Goal: Task Accomplishment & Management: Manage account settings

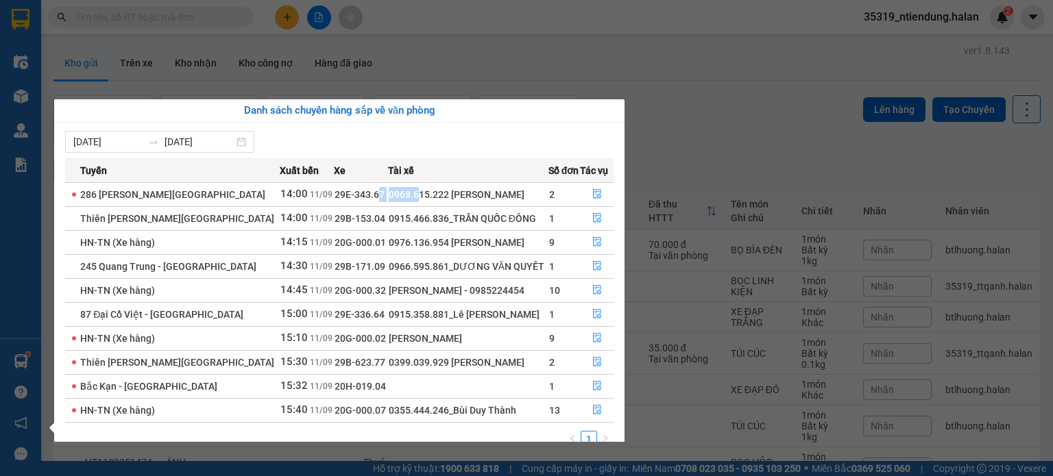
click at [422, 188] on tr "286 [PERSON_NAME] - [GEOGRAPHIC_DATA] 14:00 [DATE] 29E-343.67 0968.615.222 [PER…" at bounding box center [339, 194] width 548 height 24
click at [528, 188] on div "0968.615.222 [PERSON_NAME]" at bounding box center [468, 194] width 159 height 15
drag, startPoint x: 328, startPoint y: 218, endPoint x: 393, endPoint y: 212, distance: 64.7
click at [378, 212] on tr "[PERSON_NAME] - [GEOGRAPHIC_DATA] 14:00 [DATE] 29B-153.04 0915.466.836_TRẦN QUỐ…" at bounding box center [339, 218] width 548 height 24
click at [409, 212] on div "0915.466.836_TRẦN QUỐC ĐÔNG" at bounding box center [468, 218] width 159 height 15
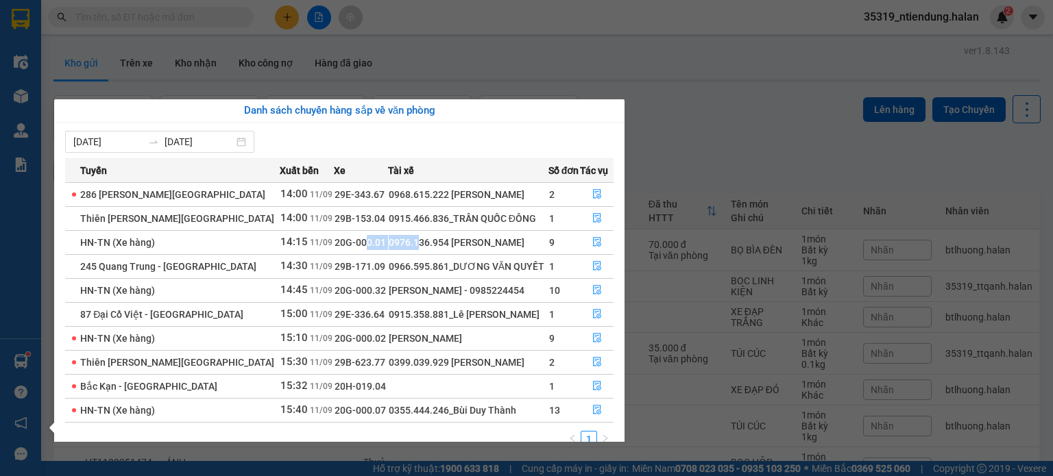
drag, startPoint x: 347, startPoint y: 245, endPoint x: 407, endPoint y: 240, distance: 60.6
click at [403, 240] on tr "HN-TN (Xe hàng) 14:15 11/09 20G-000.01 0976.136.954 Đỗ Mạnh Đạt 9" at bounding box center [339, 242] width 548 height 24
drag, startPoint x: 361, startPoint y: 223, endPoint x: 430, endPoint y: 208, distance: 70.8
click at [391, 218] on tr "Thiên Đường Bảo Sơn - Thái Nguyên 14:00 11/09 29B-153.04 0915.466.836_TRẦN QUỐC…" at bounding box center [339, 218] width 548 height 24
click at [696, 141] on section "Kết quả tìm kiếm ( 0 ) Bộ lọc No Data 35319_ntiendung.halan 2 Điều hành xe Kho …" at bounding box center [526, 238] width 1053 height 476
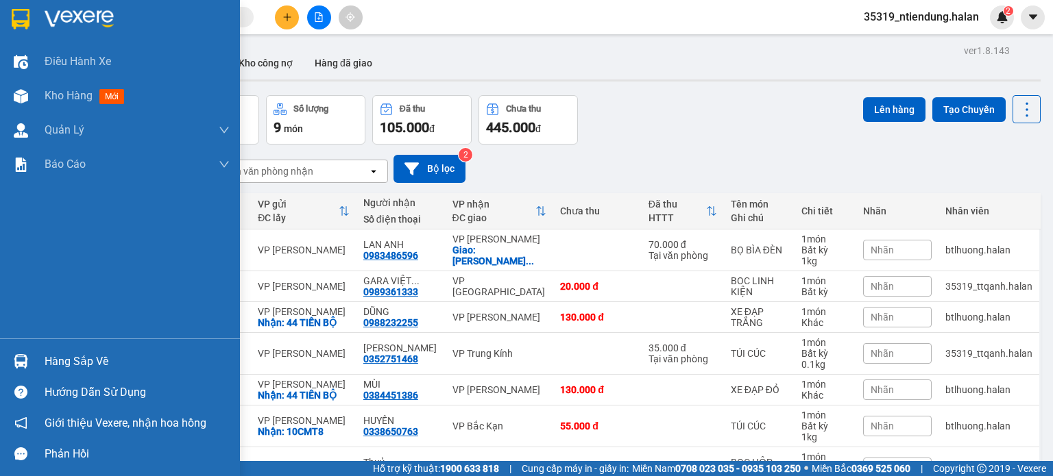
click at [29, 369] on div at bounding box center [21, 362] width 24 height 24
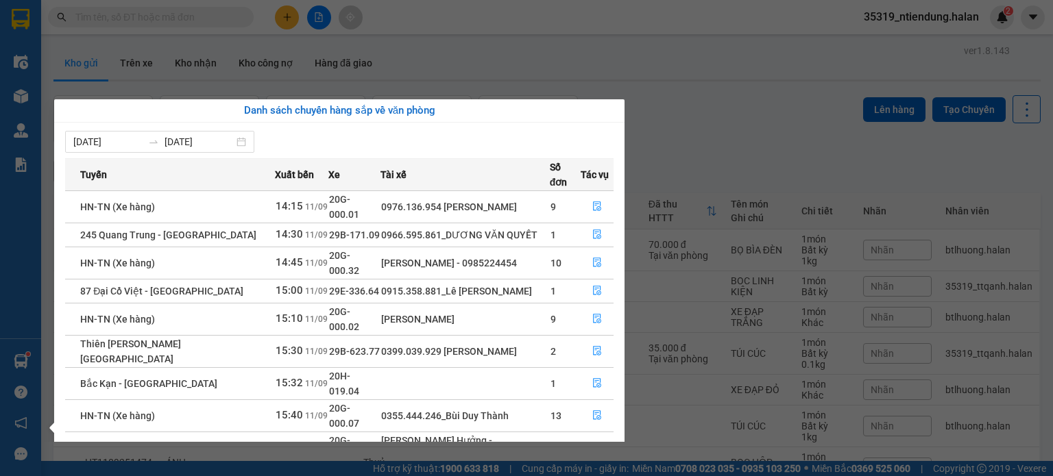
click at [692, 142] on section "Kết quả tìm kiếm ( 0 ) Bộ lọc No Data 35319_ntiendung.halan 2 Điều hành xe Kho …" at bounding box center [526, 238] width 1053 height 476
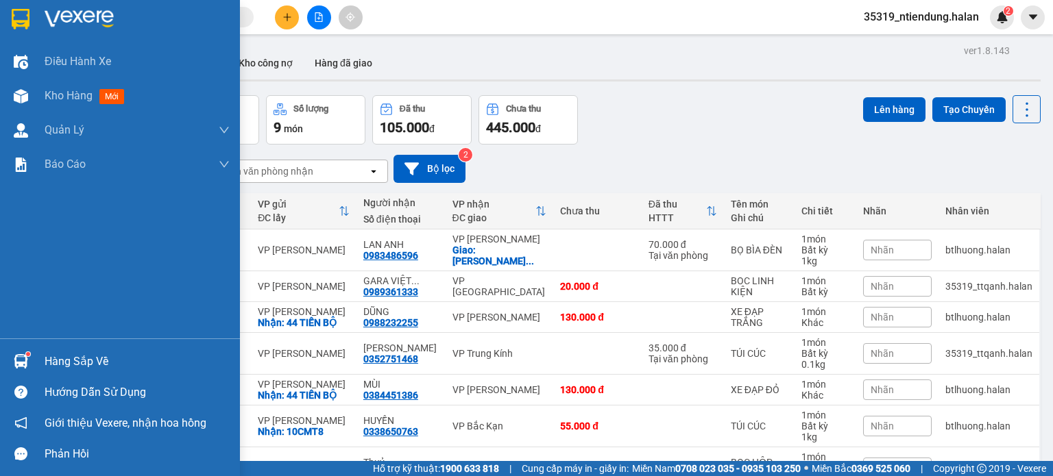
click at [24, 357] on img at bounding box center [21, 361] width 14 height 14
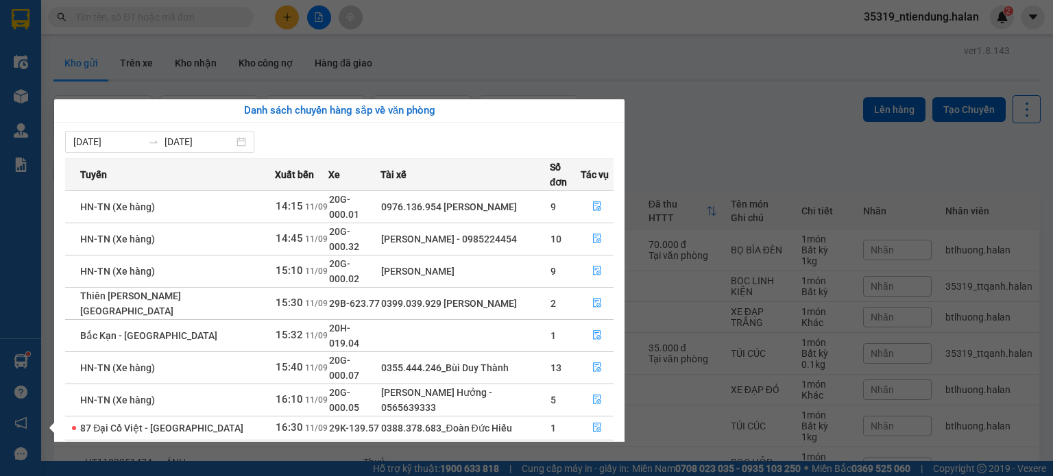
click at [696, 110] on section "Kết quả tìm kiếm ( 0 ) Bộ lọc No Data 35319_ntiendung.halan 2 Điều hành xe Kho …" at bounding box center [526, 238] width 1053 height 476
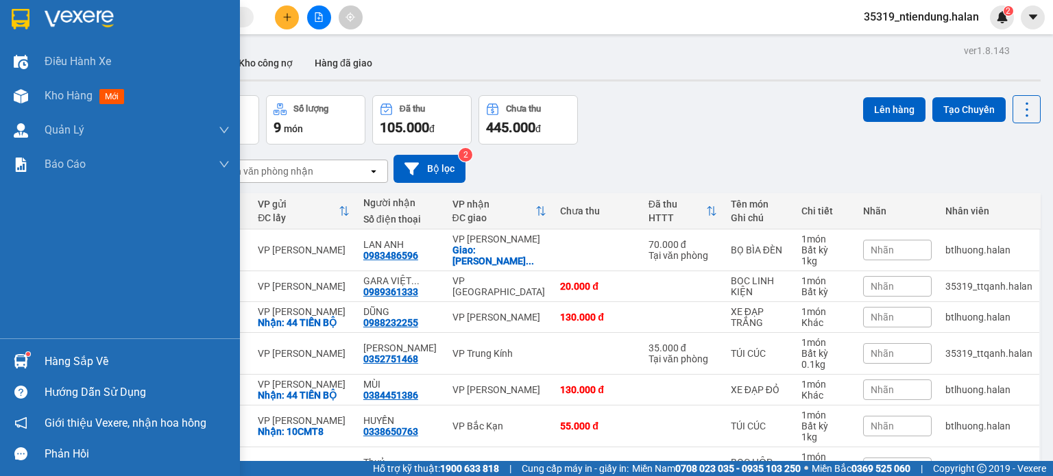
click at [9, 358] on div at bounding box center [21, 362] width 24 height 24
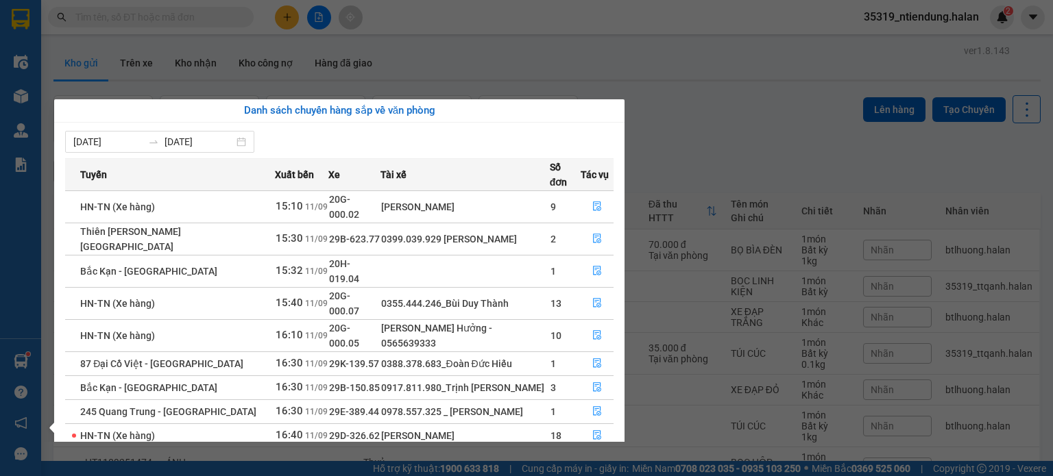
click at [32, 85] on div "Điều hành xe Kho hàng mới Quản Lý Quản lý chuyến Quản lý kiểm kho Báo cáo 12. T…" at bounding box center [20, 238] width 41 height 476
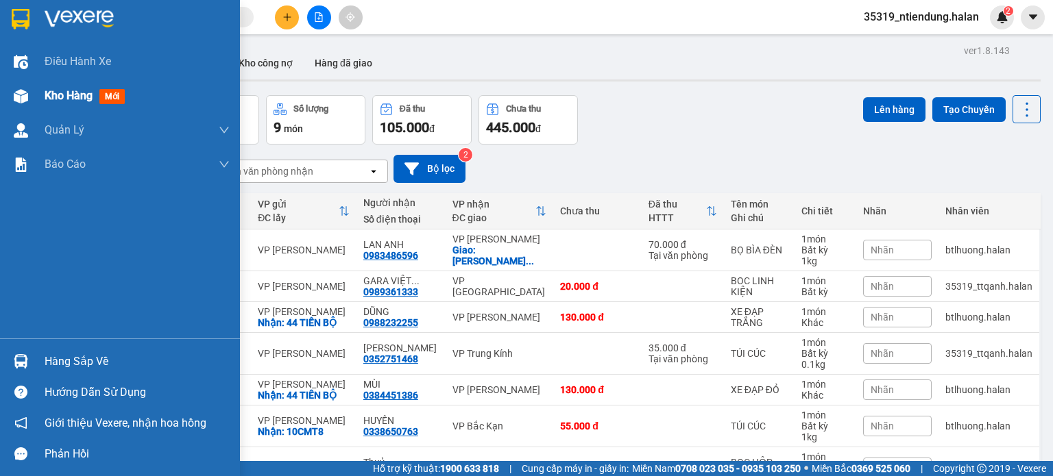
click at [27, 94] on img at bounding box center [21, 96] width 14 height 14
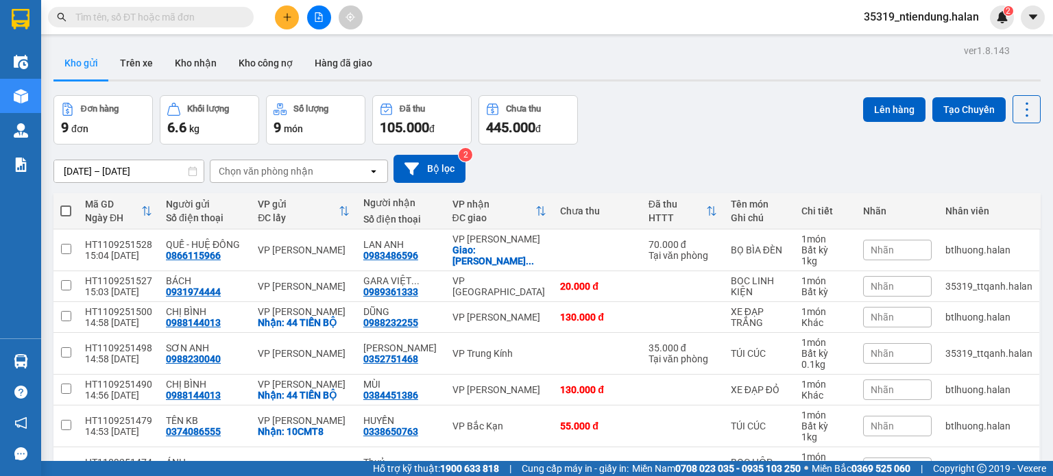
click at [305, 168] on div "Chọn văn phòng nhận" at bounding box center [266, 171] width 95 height 14
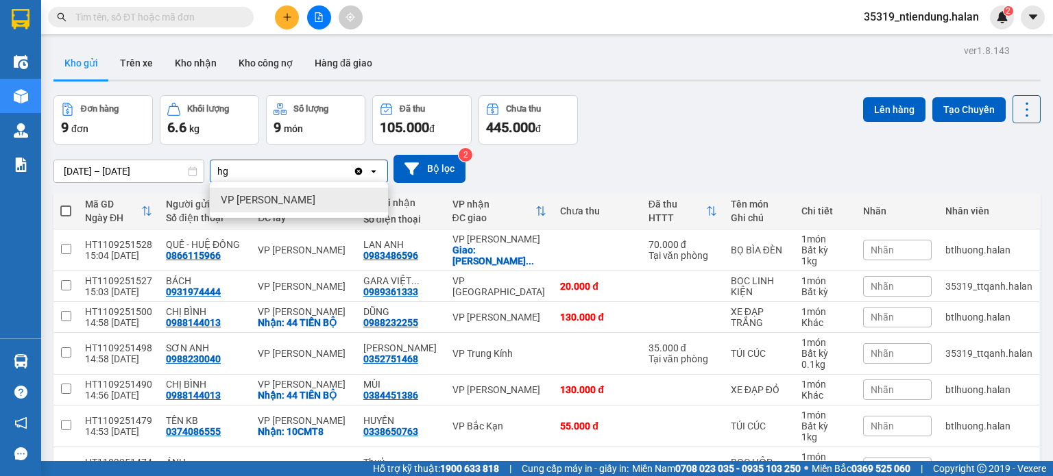
type input "hg"
click at [290, 194] on div "VP Hoàng Gia" at bounding box center [299, 200] width 178 height 25
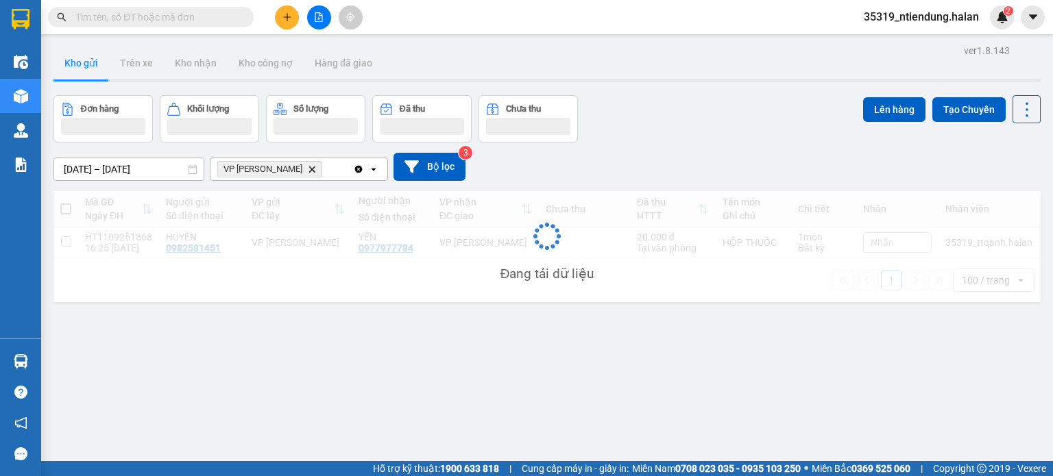
click at [329, 173] on div "VP Hoàng Gia Delete" at bounding box center [281, 169] width 143 height 22
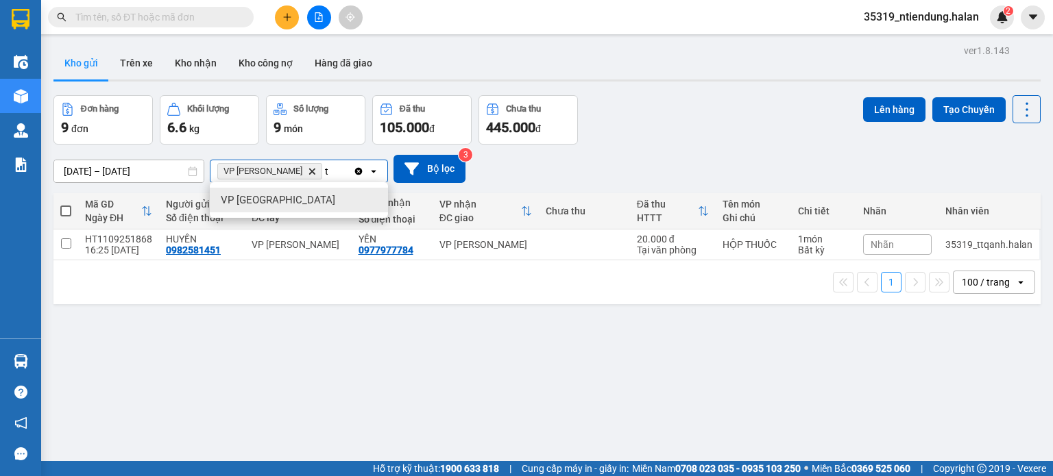
type input "t"
click at [331, 193] on div "VP Tân Triều" at bounding box center [299, 200] width 178 height 25
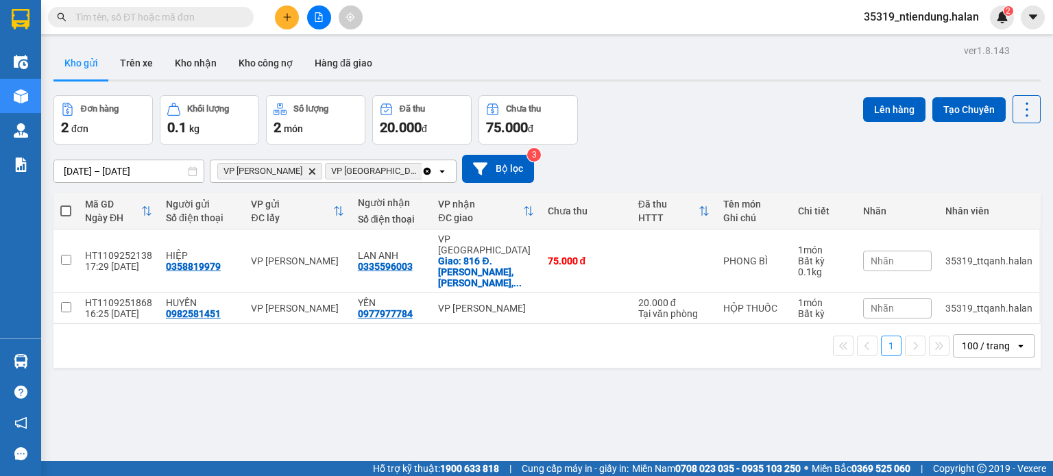
click at [437, 172] on icon "open" at bounding box center [442, 171] width 11 height 11
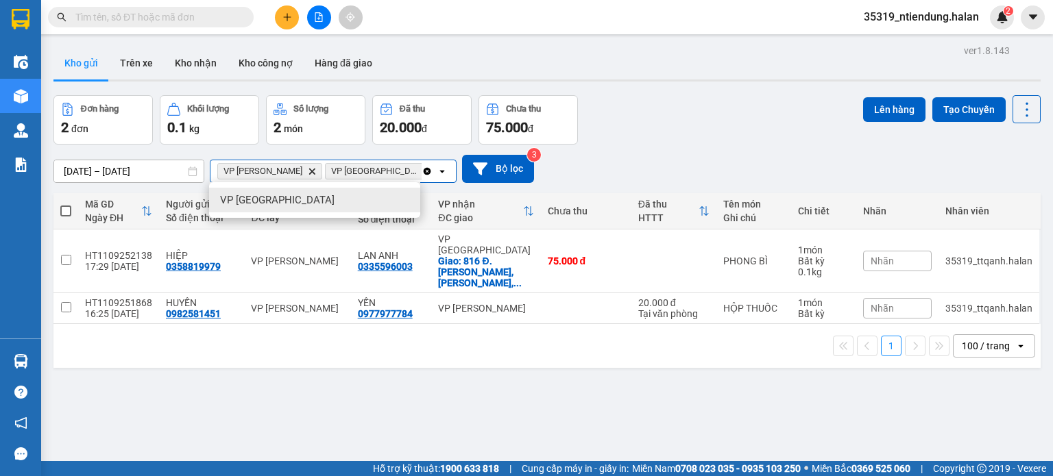
type input "hd"
click at [313, 197] on div "VP Hà Đông" at bounding box center [314, 200] width 211 height 25
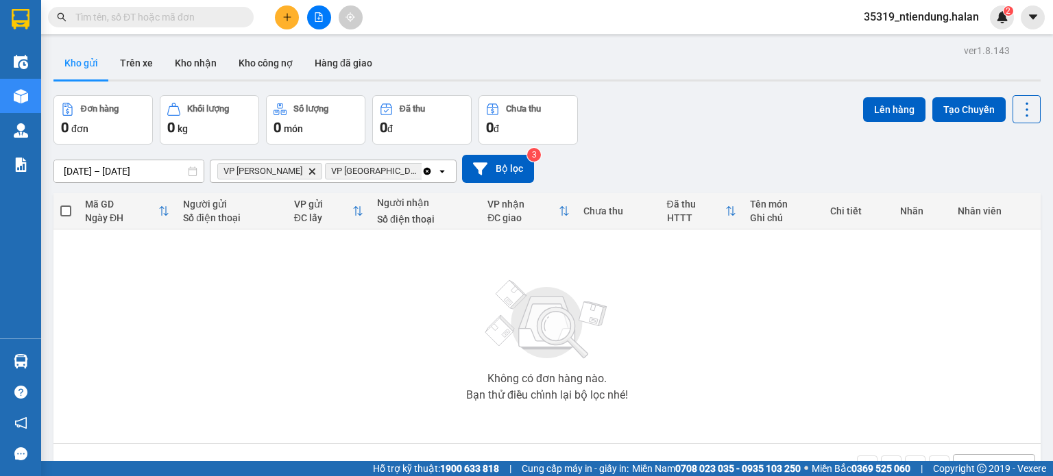
click at [425, 170] on icon "Clear all" at bounding box center [428, 171] width 8 height 8
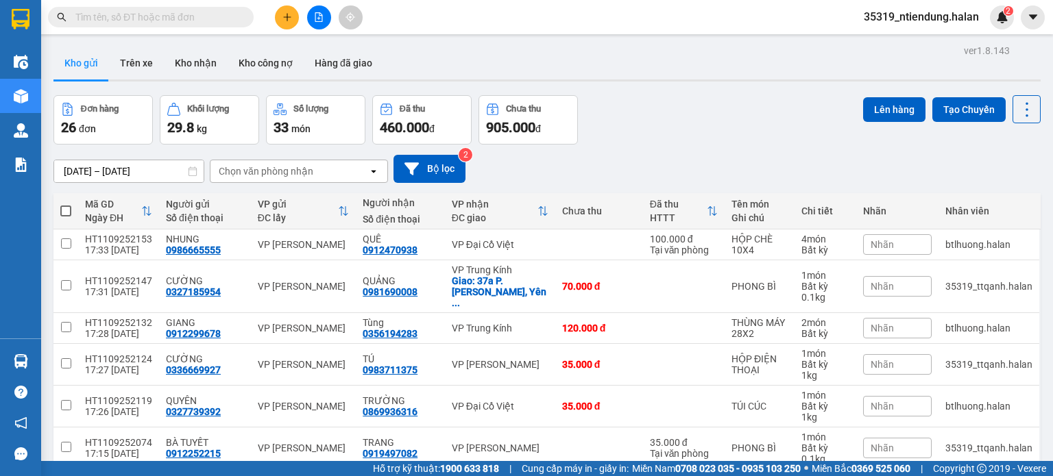
click at [329, 174] on div "Chọn văn phòng nhận" at bounding box center [289, 171] width 158 height 22
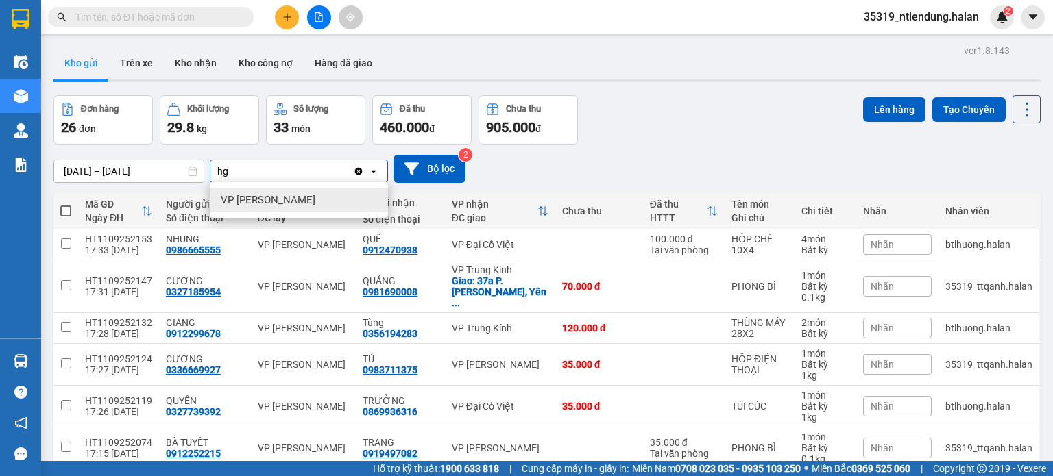
type input "hg"
click at [305, 201] on div "VP Hoàng Gia" at bounding box center [299, 200] width 178 height 25
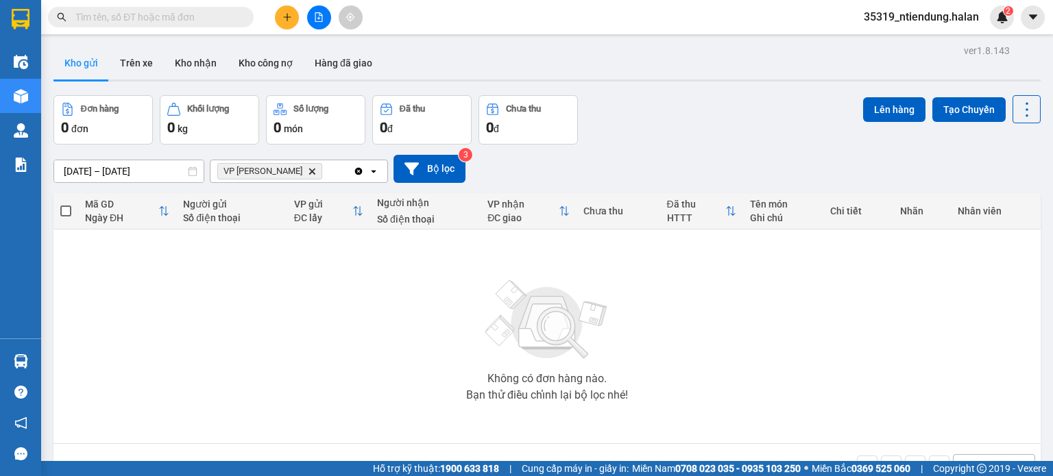
click at [364, 165] on div "Clear all open" at bounding box center [370, 171] width 34 height 22
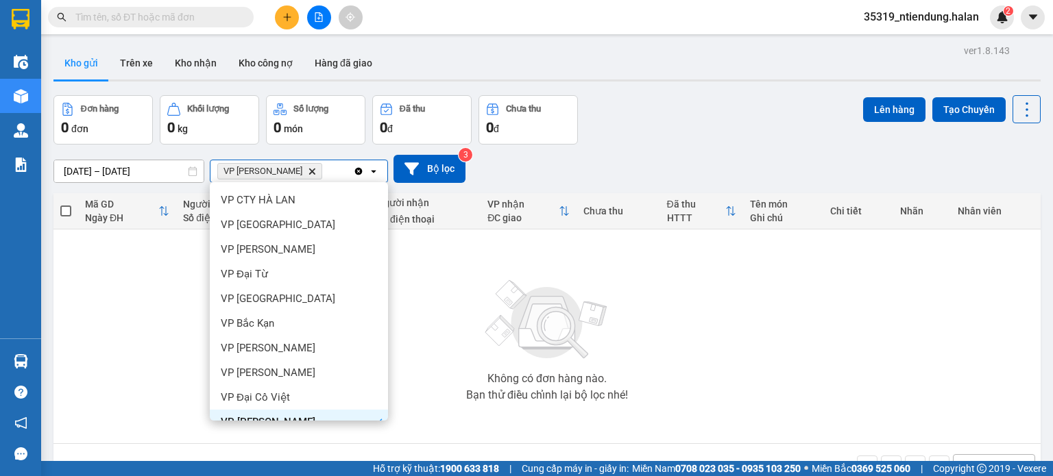
click at [350, 180] on div "VP Hoàng Gia Delete" at bounding box center [281, 171] width 143 height 22
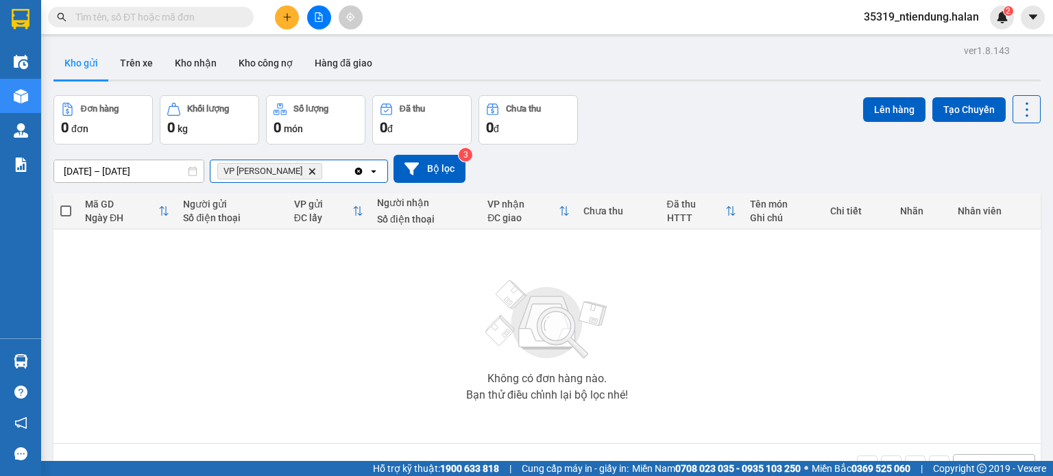
click at [362, 173] on icon "Clear all" at bounding box center [358, 171] width 11 height 11
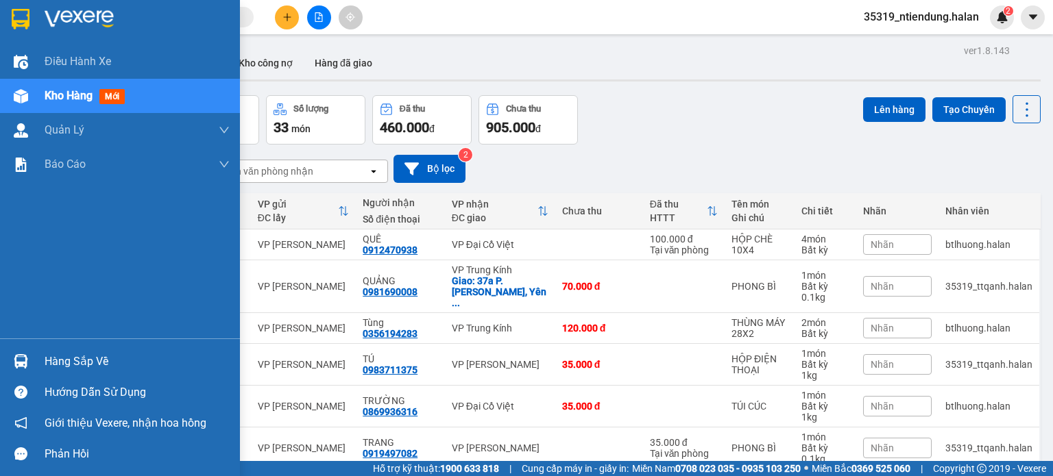
click at [11, 354] on div at bounding box center [21, 362] width 24 height 24
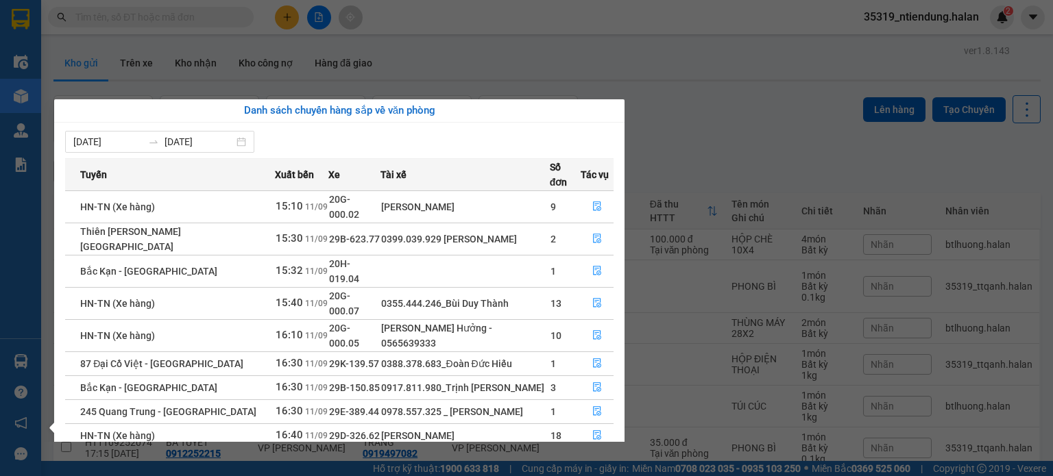
click at [673, 161] on section "Kết quả tìm kiếm ( 0 ) Bộ lọc No Data 35319_ntiendung.halan 2 Điều hành xe Kho …" at bounding box center [526, 238] width 1053 height 476
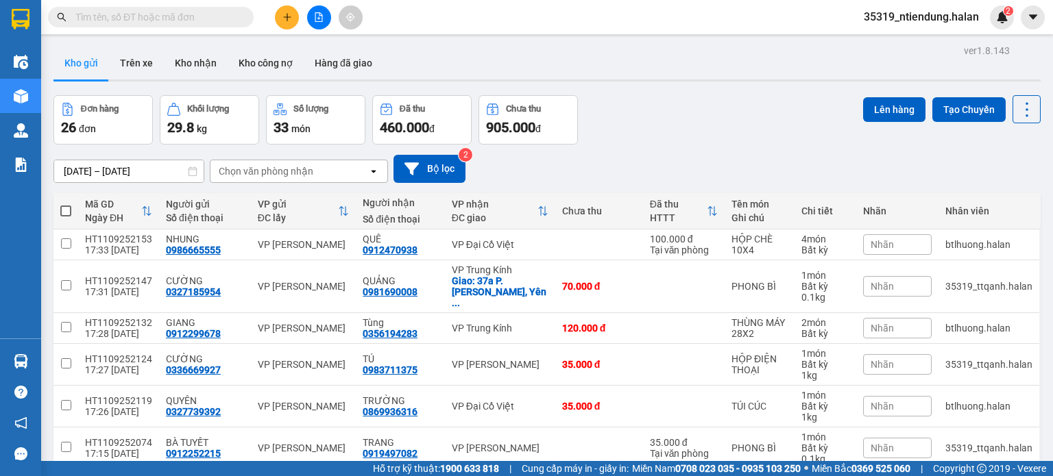
click at [620, 136] on div "Đơn hàng 26 đơn Khối lượng 29.8 kg Số lượng 33 món Đã thu 460.000 đ Chưa thu 90…" at bounding box center [546, 119] width 987 height 49
click at [1017, 103] on icon at bounding box center [1026, 109] width 19 height 19
click at [979, 197] on span "Làm mới" at bounding box center [997, 195] width 38 height 14
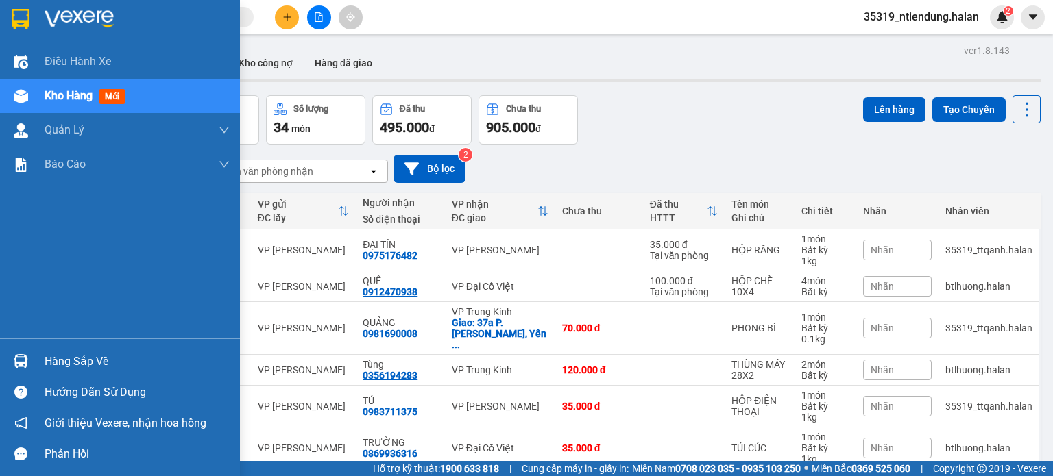
click at [36, 350] on div "Hàng sắp về" at bounding box center [120, 361] width 240 height 31
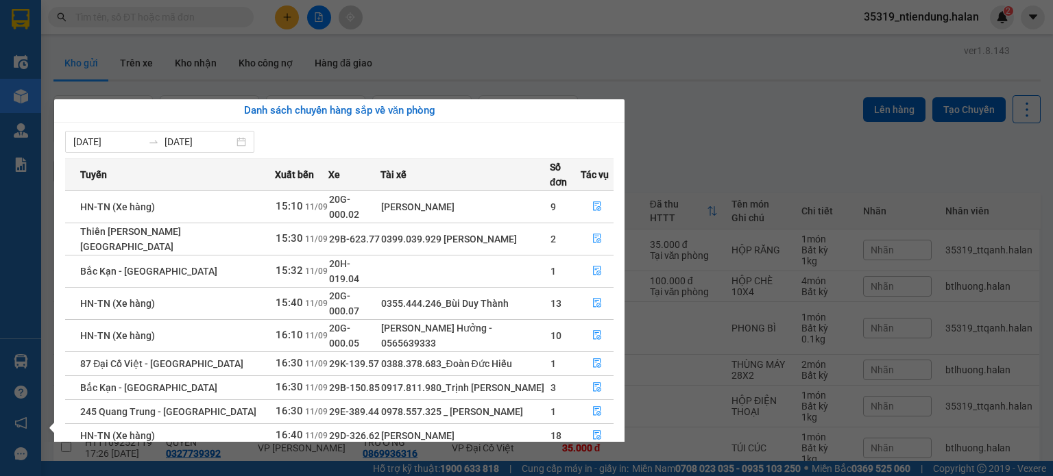
click at [699, 129] on section "Kết quả tìm kiếm ( 0 ) Bộ lọc No Data 35319_ntiendung.halan 2 Điều hành xe Kho …" at bounding box center [526, 238] width 1053 height 476
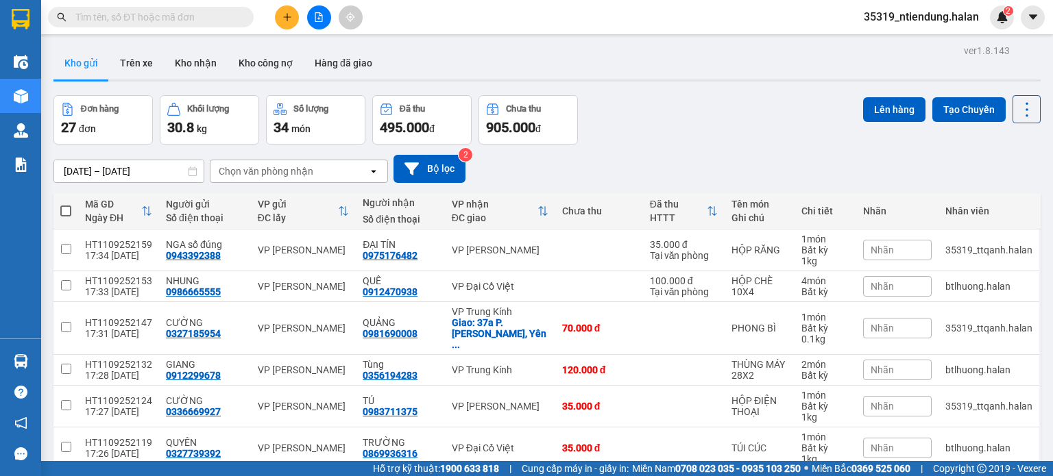
click at [263, 174] on div "Chọn văn phòng nhận" at bounding box center [266, 171] width 95 height 14
type input "bk"
click at [253, 203] on span "VP Bắc Kạn" at bounding box center [247, 200] width 53 height 14
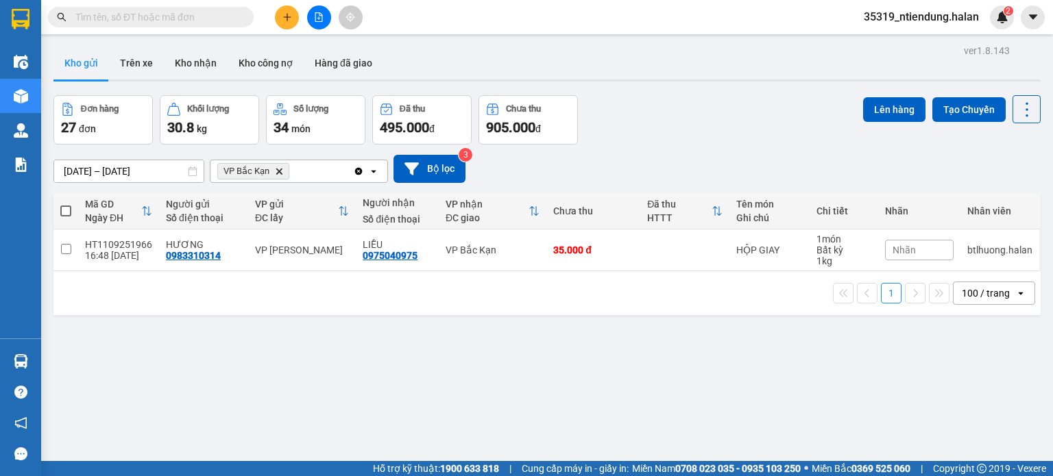
click at [753, 111] on div "Đơn hàng 27 đơn Khối lượng 30.8 kg Số lượng 34 món Đã thu 495.000 đ Chưa thu 90…" at bounding box center [546, 119] width 987 height 49
click at [1017, 101] on icon at bounding box center [1026, 109] width 19 height 19
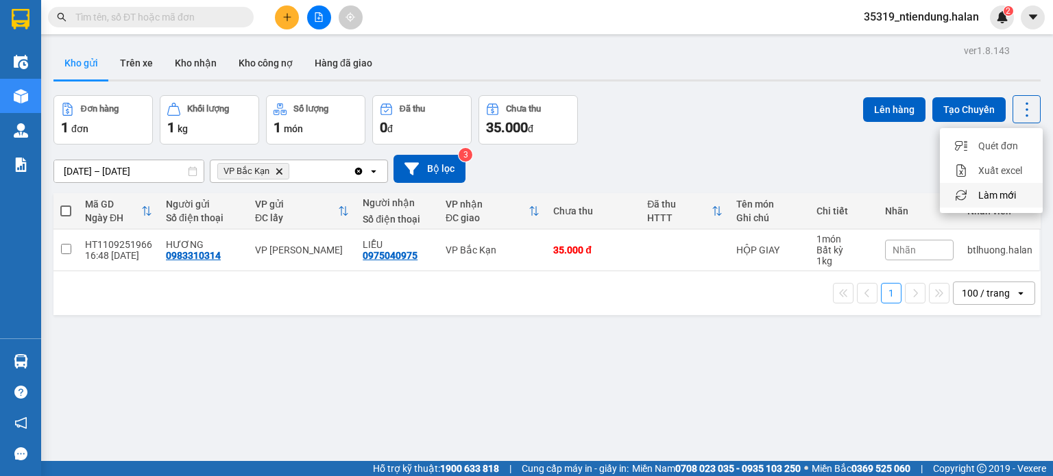
click at [988, 189] on span "Làm mới" at bounding box center [997, 195] width 38 height 14
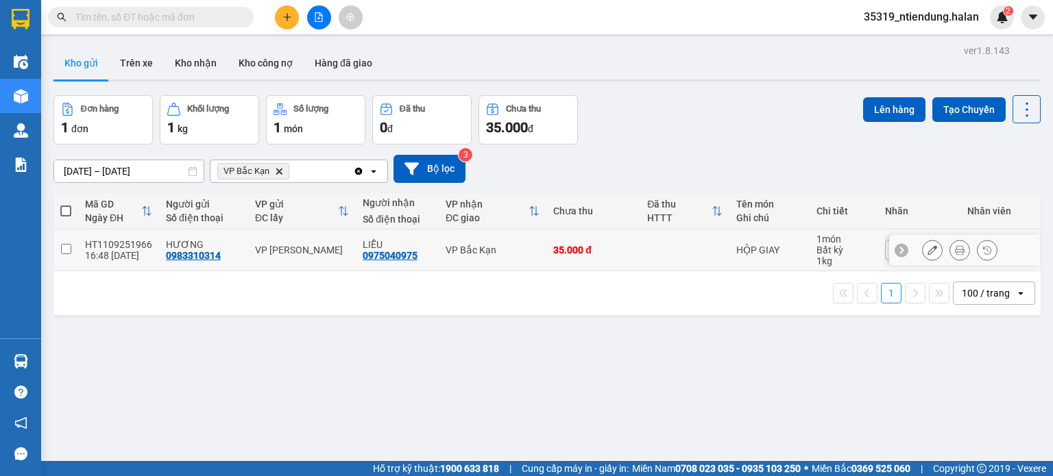
click at [629, 239] on td "35.000 đ" at bounding box center [593, 251] width 94 height 42
checkbox input "true"
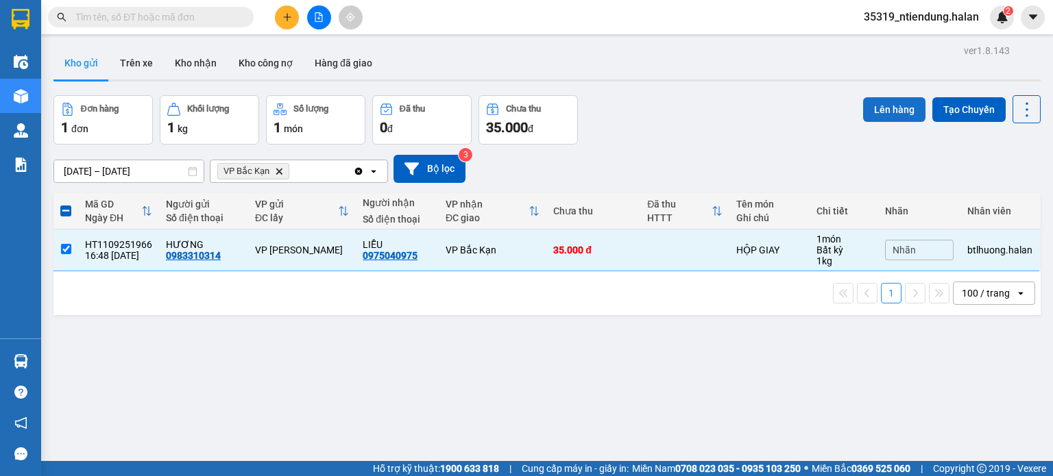
click at [890, 110] on button "Lên hàng" at bounding box center [894, 109] width 62 height 25
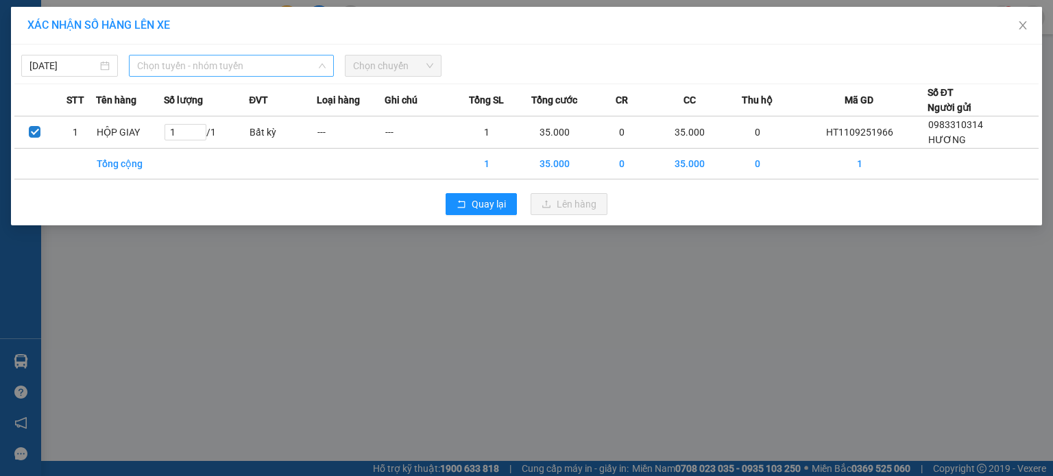
click at [262, 68] on span "Chọn tuyến - nhóm tuyến" at bounding box center [231, 66] width 188 height 21
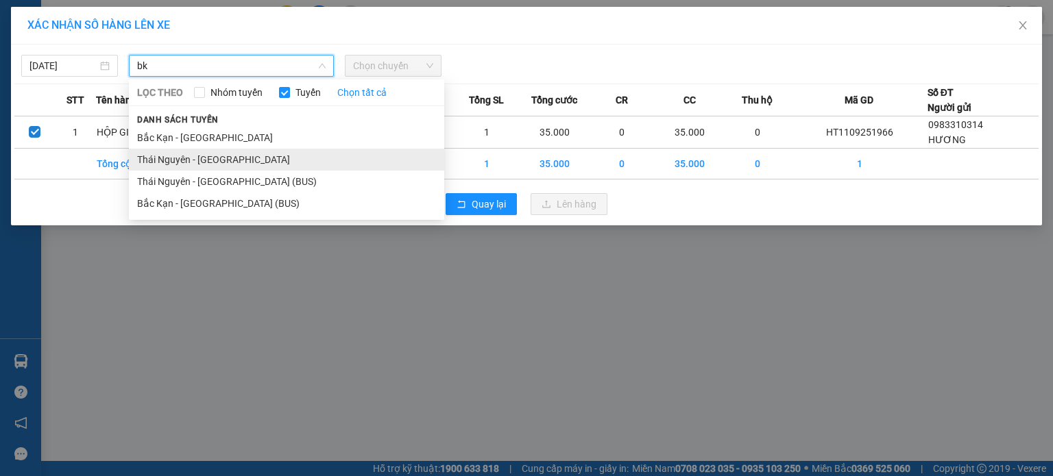
type input "bk"
click at [248, 160] on li "Thái Nguyên - Bắc Kạn" at bounding box center [286, 160] width 315 height 22
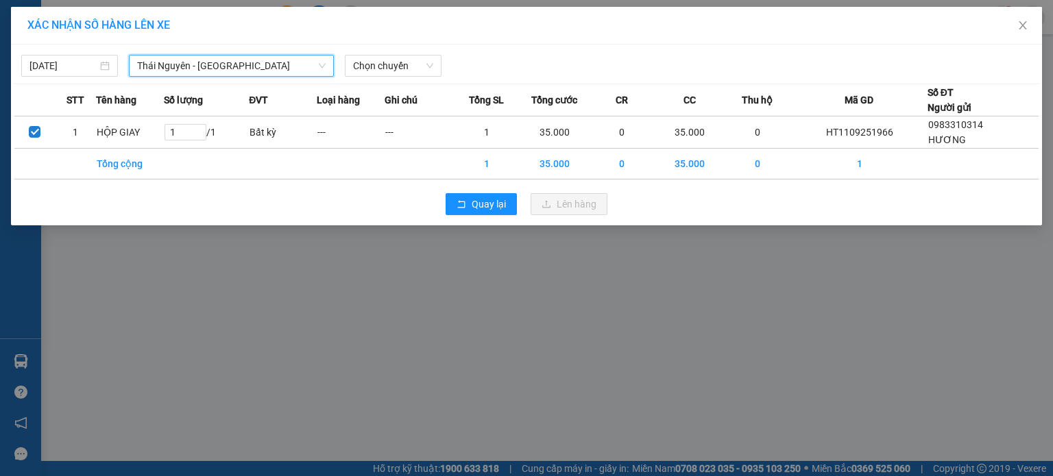
click at [376, 77] on div "11/09/2025 Thái Nguyên - Bắc Kạn Thái Nguyên - Bắc Kạn LỌC THEO Nhóm tuyến Tuyế…" at bounding box center [526, 135] width 1031 height 181
click at [383, 67] on span "Chọn chuyến" at bounding box center [393, 66] width 80 height 21
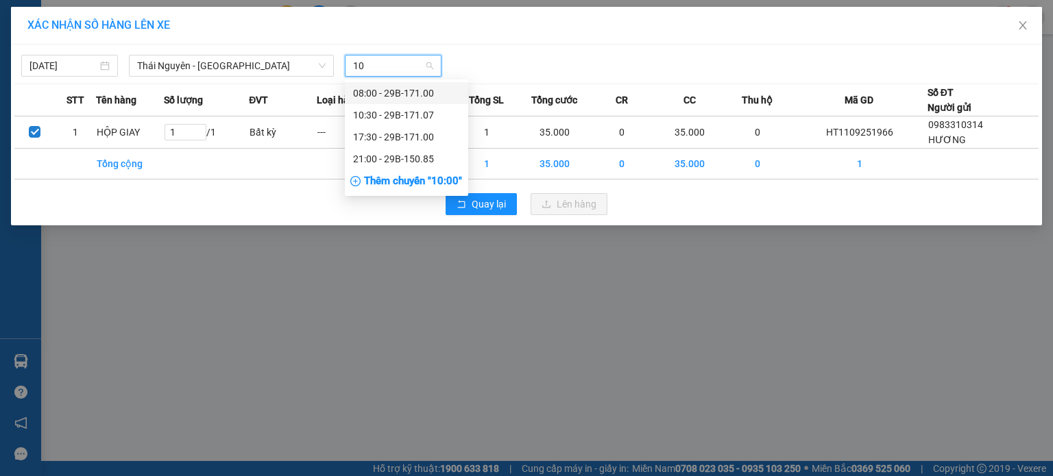
type input "100"
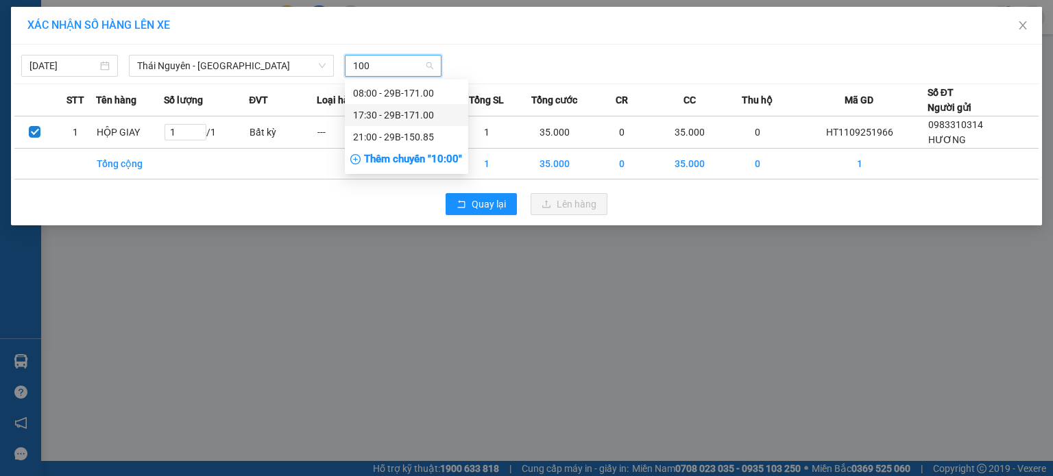
click at [418, 117] on div "17:30 - 29B-171.00" at bounding box center [406, 115] width 107 height 15
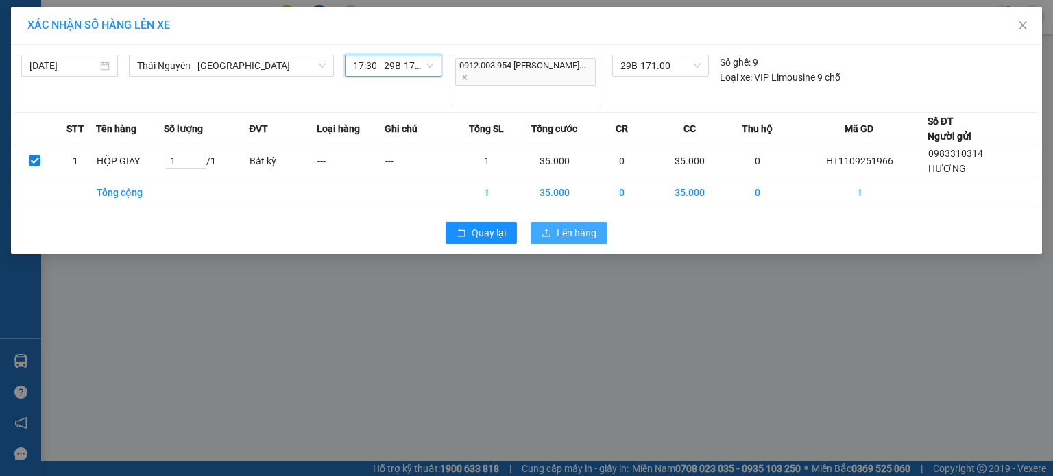
click at [556, 222] on button "Lên hàng" at bounding box center [568, 233] width 77 height 22
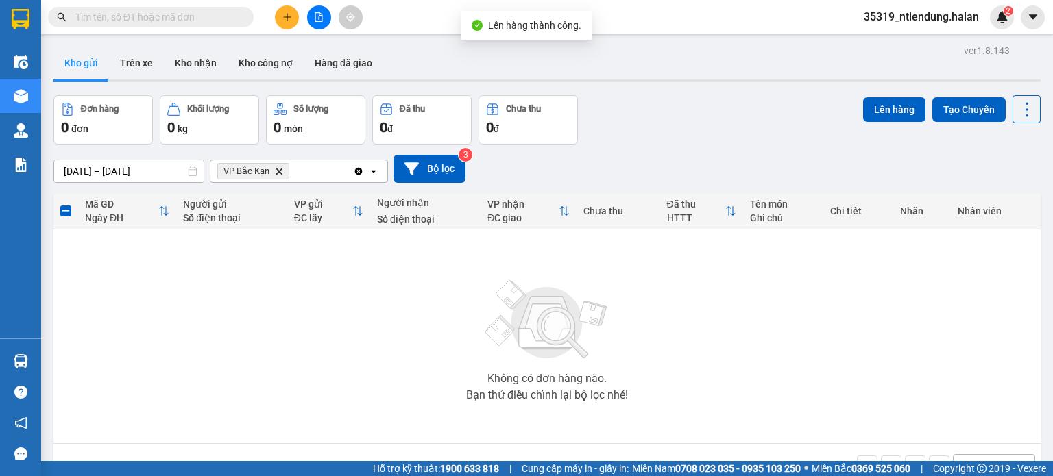
click at [356, 171] on icon "Clear all" at bounding box center [359, 171] width 8 height 8
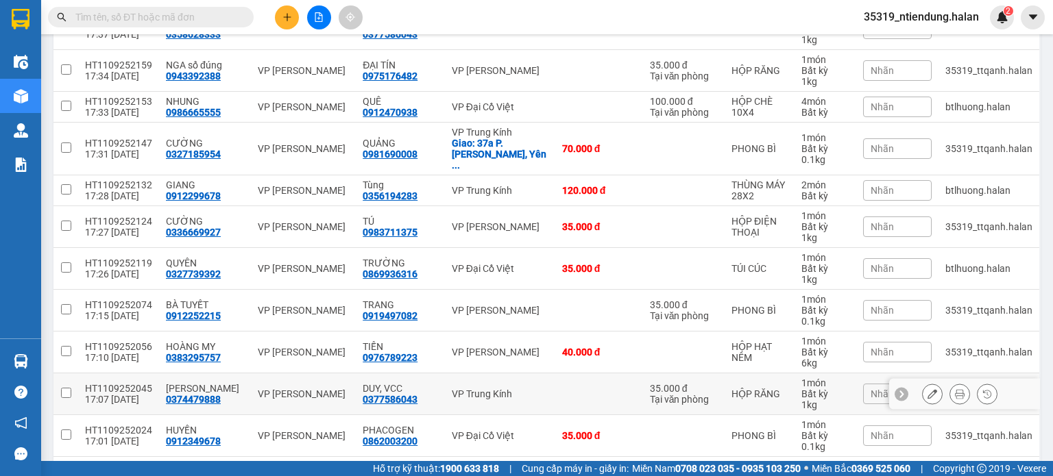
scroll to position [274, 0]
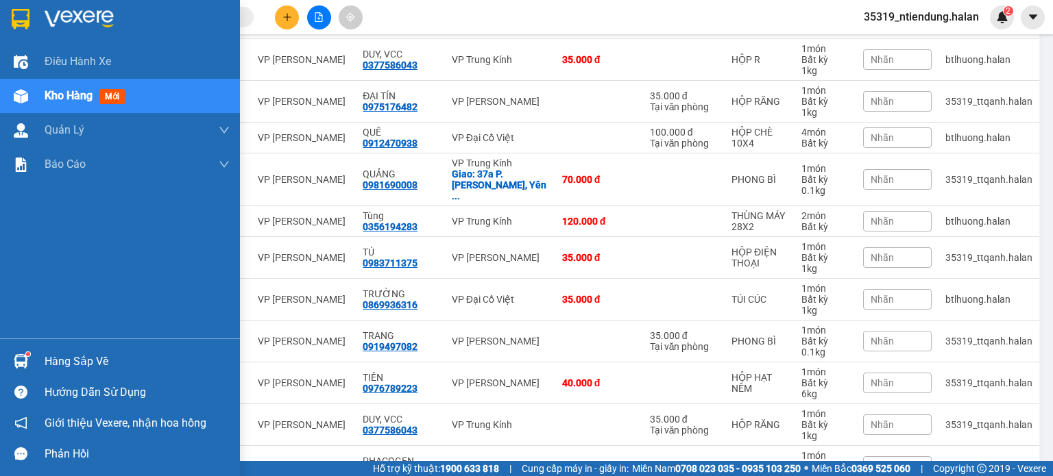
click at [39, 357] on div "Hàng sắp về" at bounding box center [120, 361] width 240 height 31
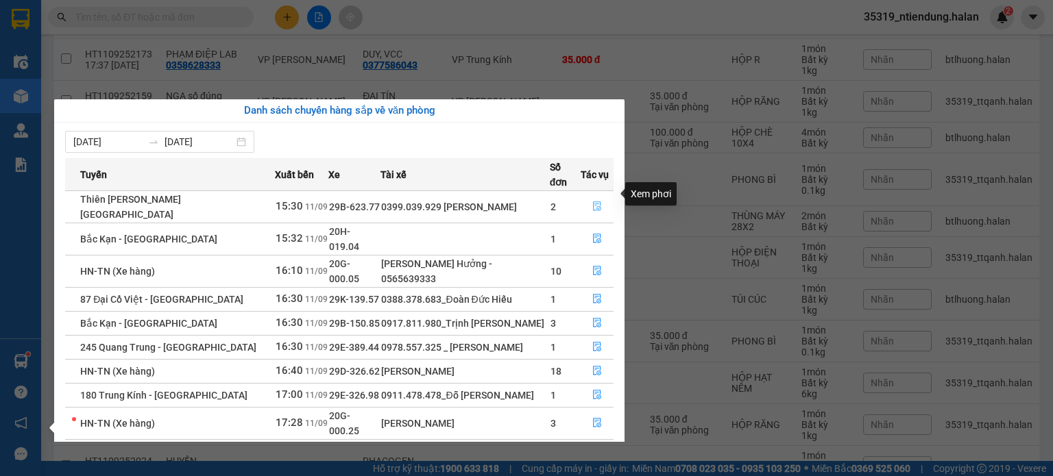
click at [587, 196] on button "button" at bounding box center [597, 207] width 32 height 22
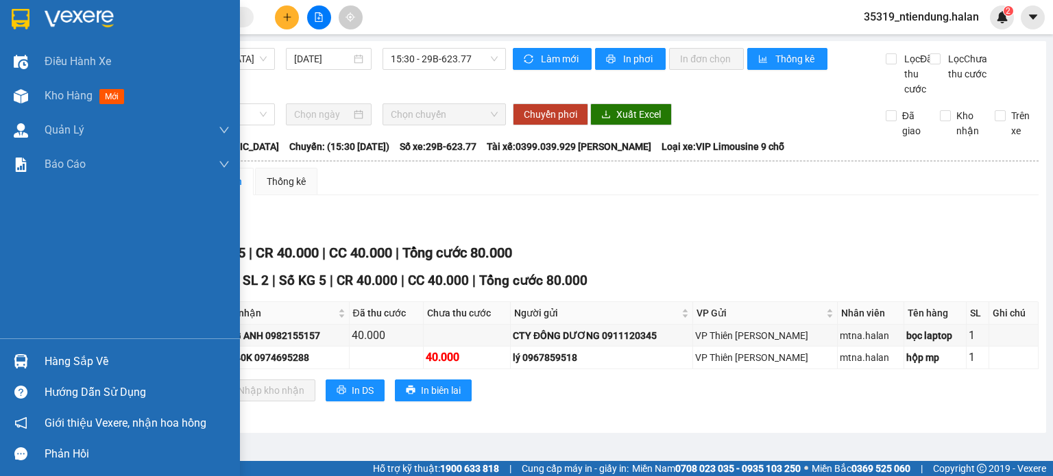
click at [31, 363] on div at bounding box center [21, 362] width 24 height 24
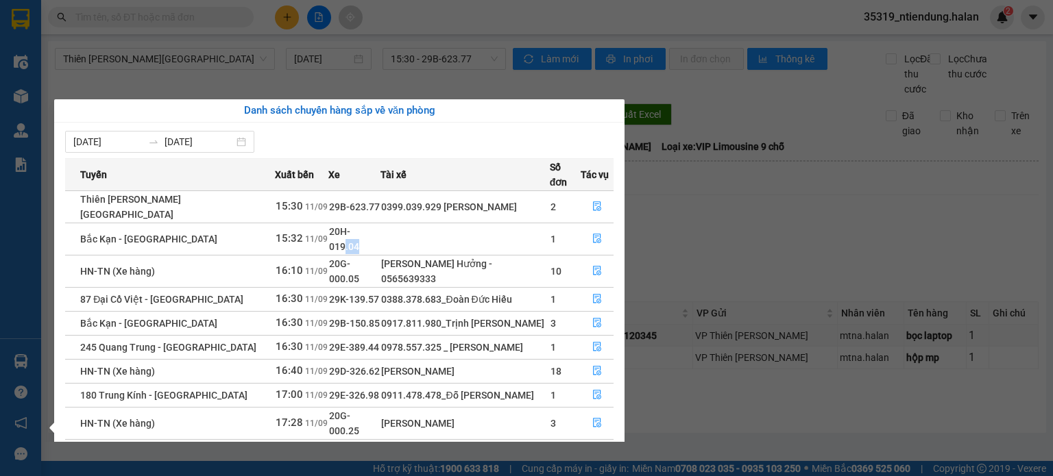
drag, startPoint x: 381, startPoint y: 223, endPoint x: 413, endPoint y: 232, distance: 33.2
click at [408, 223] on tr "Bắc Kạn - Thái Nguyên 15:32 11/09 20H-019.04 1" at bounding box center [339, 239] width 548 height 32
drag, startPoint x: 413, startPoint y: 232, endPoint x: 358, endPoint y: 246, distance: 56.5
click at [413, 255] on td "Lâm Đức Hưởng - 0565639333" at bounding box center [464, 271] width 169 height 32
drag, startPoint x: 351, startPoint y: 247, endPoint x: 399, endPoint y: 258, distance: 49.2
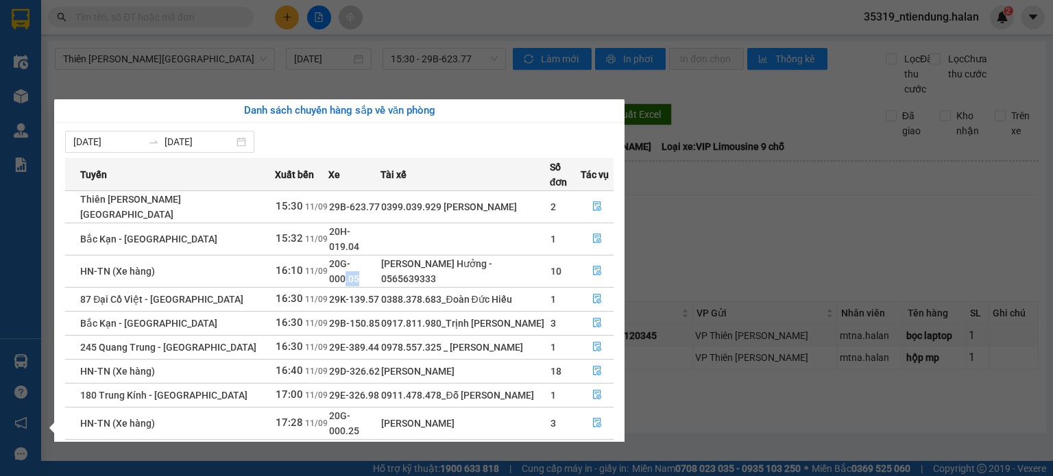
click at [385, 255] on tr "HN-TN (Xe hàng) 16:10 11/09 20G-000.05 Lâm Đức Hưởng - 0565639333 10" at bounding box center [339, 271] width 548 height 32
click at [387, 292] on div "0388.378.683_Đoàn Đức Hiếu" at bounding box center [464, 299] width 167 height 15
drag, startPoint x: 337, startPoint y: 265, endPoint x: 377, endPoint y: 267, distance: 39.8
click at [359, 294] on span "29K-139.57" at bounding box center [354, 299] width 50 height 11
click at [381, 292] on div "0388.378.683_Đoàn Đức Hiếu" at bounding box center [464, 299] width 167 height 15
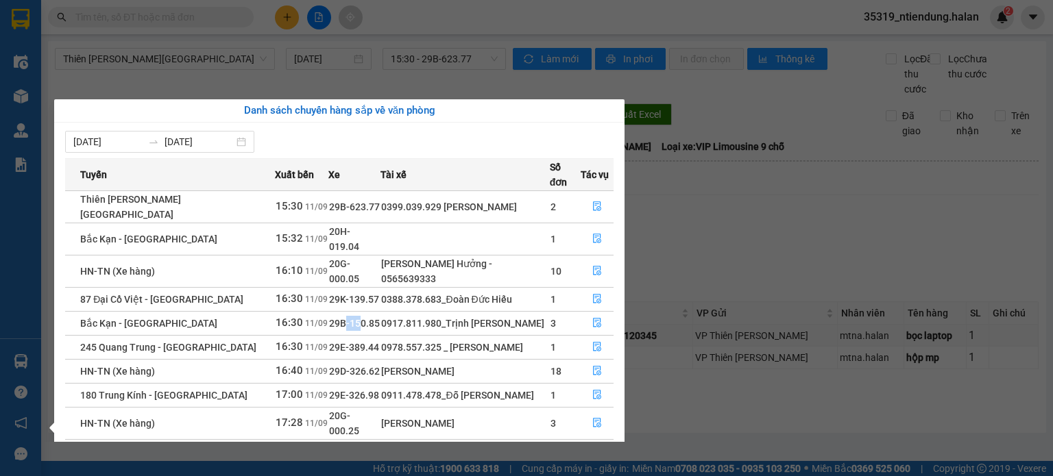
drag, startPoint x: 332, startPoint y: 299, endPoint x: 413, endPoint y: 292, distance: 80.5
click at [374, 311] on tr "Bắc Kạn - Thái Nguyên 16:30 11/09 29B-150.85 0917.811.980_Trịnh Văn Thủy 3" at bounding box center [339, 323] width 548 height 24
click at [413, 316] on div "0917.811.980_Trịnh Văn Thủy" at bounding box center [464, 323] width 167 height 15
click at [391, 311] on tr "Bắc Kạn - Thái Nguyên 16:30 11/09 29B-150.85 0917.811.980_Trịnh Văn Thủy 3" at bounding box center [339, 323] width 548 height 24
click at [406, 316] on div "0917.811.980_Trịnh Văn Thủy" at bounding box center [464, 323] width 167 height 15
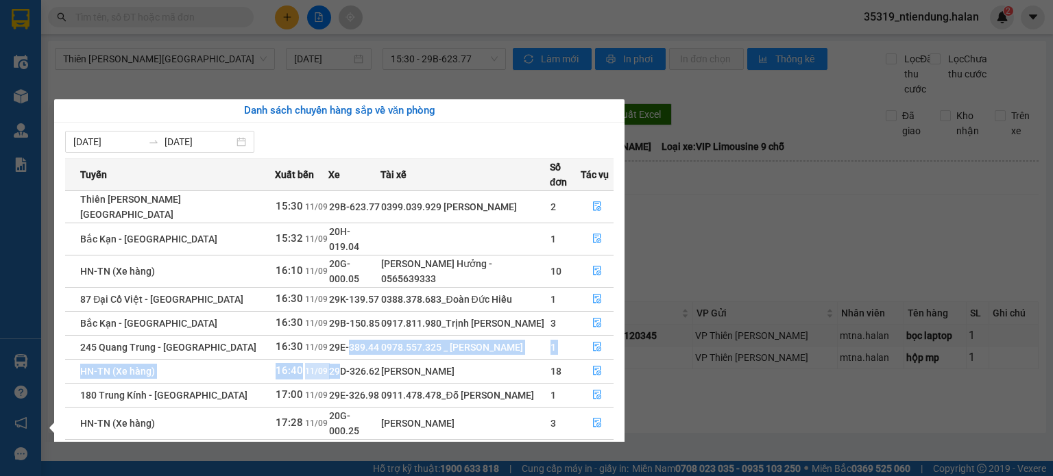
drag, startPoint x: 325, startPoint y: 328, endPoint x: 390, endPoint y: 321, distance: 65.4
click at [345, 322] on tbody "Thiên Đường Bảo Sơn - Thái Nguyên 15:30 11/09 29B-623.77 0399.039.929 Pham Quan…" at bounding box center [339, 327] width 548 height 273
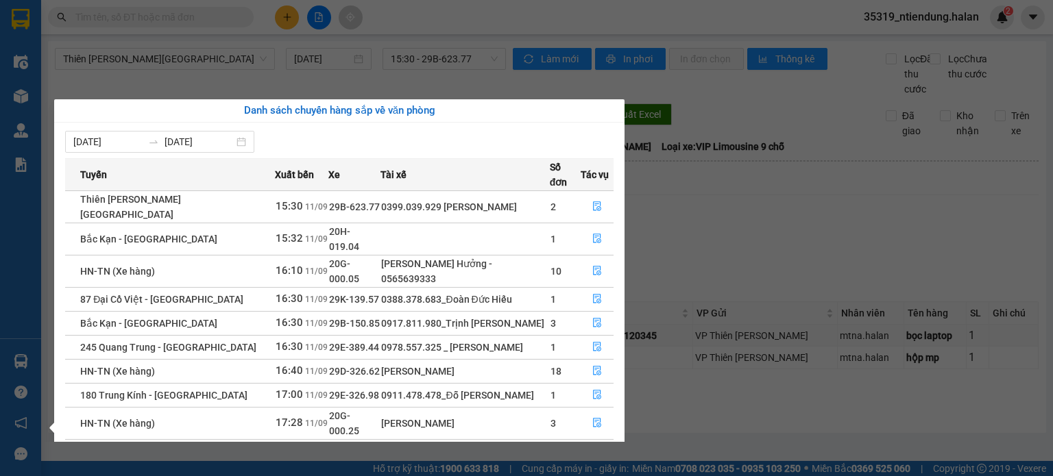
drag, startPoint x: 465, startPoint y: 334, endPoint x: 537, endPoint y: 333, distance: 72.7
click at [467, 364] on div "Lê Hữu Dương" at bounding box center [464, 371] width 167 height 15
click at [765, 266] on section "Kết quả tìm kiếm ( 0 ) Bộ lọc No Data 35319_ntiendung.halan 2 Điều hành xe Kho …" at bounding box center [526, 238] width 1053 height 476
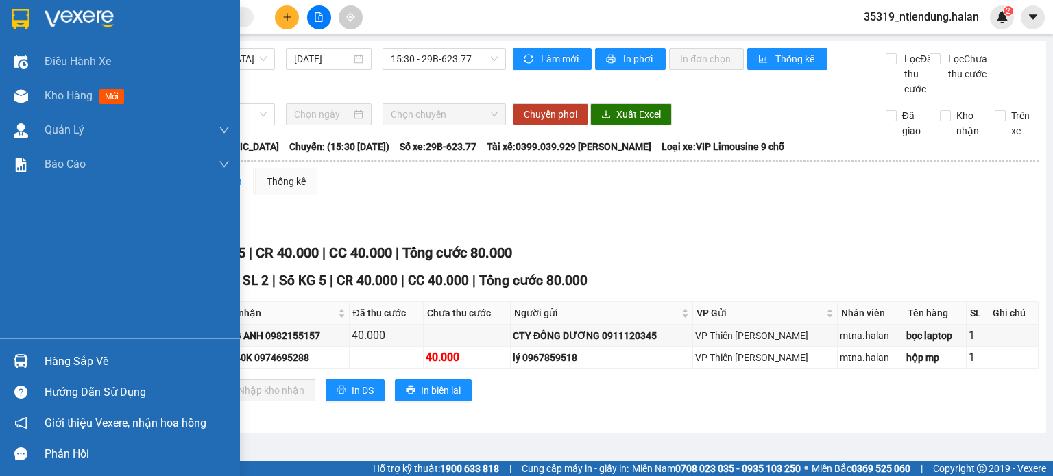
click at [35, 356] on div "Hàng sắp về" at bounding box center [120, 361] width 240 height 31
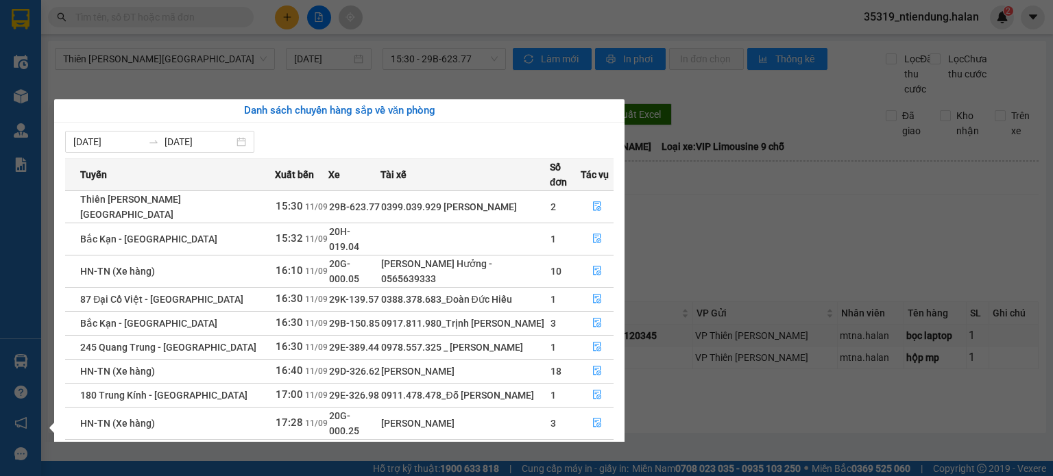
click at [729, 253] on section "Kết quả tìm kiếm ( 0 ) Bộ lọc No Data 35319_ntiendung.halan 2 Điều hành xe Kho …" at bounding box center [526, 238] width 1053 height 476
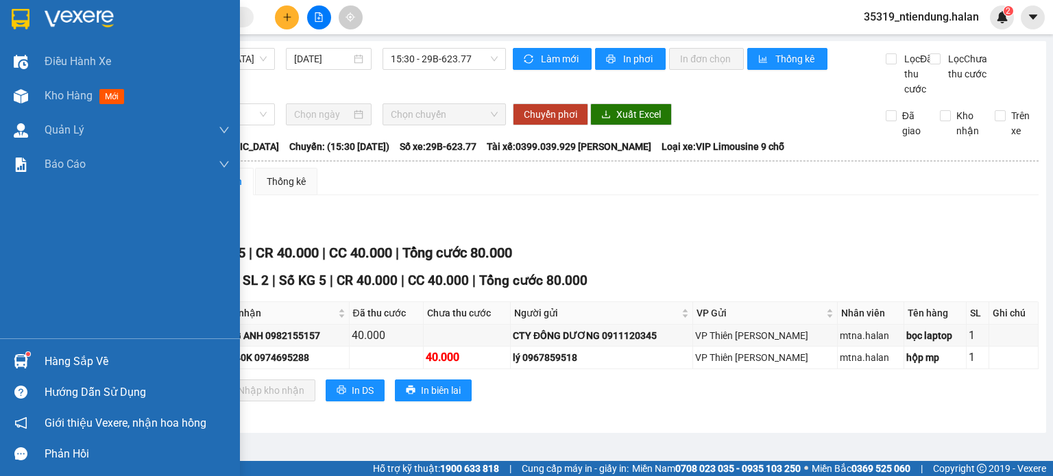
click at [25, 369] on div at bounding box center [21, 362] width 24 height 24
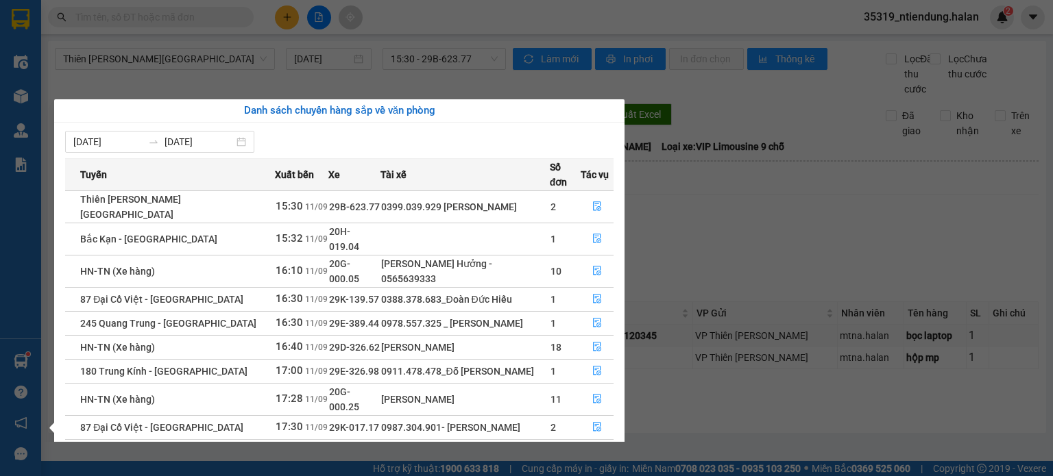
click at [820, 216] on section "Kết quả tìm kiếm ( 0 ) Bộ lọc No Data 35319_ntiendung.halan 2 Điều hành xe Kho …" at bounding box center [526, 238] width 1053 height 476
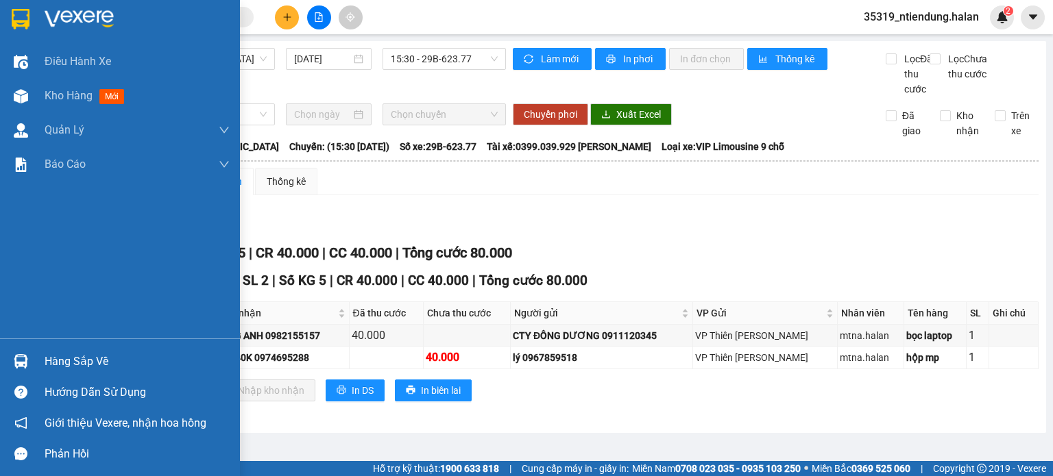
drag, startPoint x: 28, startPoint y: 356, endPoint x: 45, endPoint y: 315, distance: 43.7
click at [28, 356] on div at bounding box center [21, 362] width 24 height 24
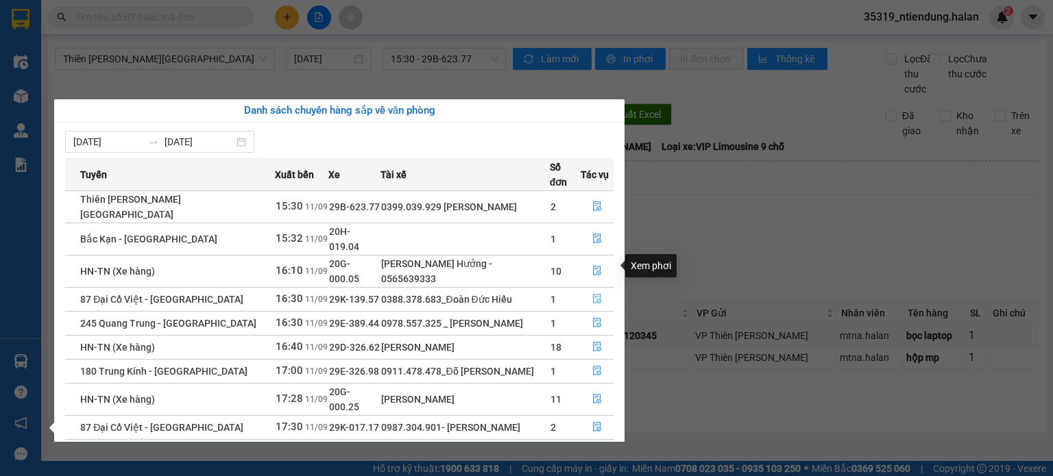
click at [598, 295] on icon "file-done" at bounding box center [597, 300] width 8 height 10
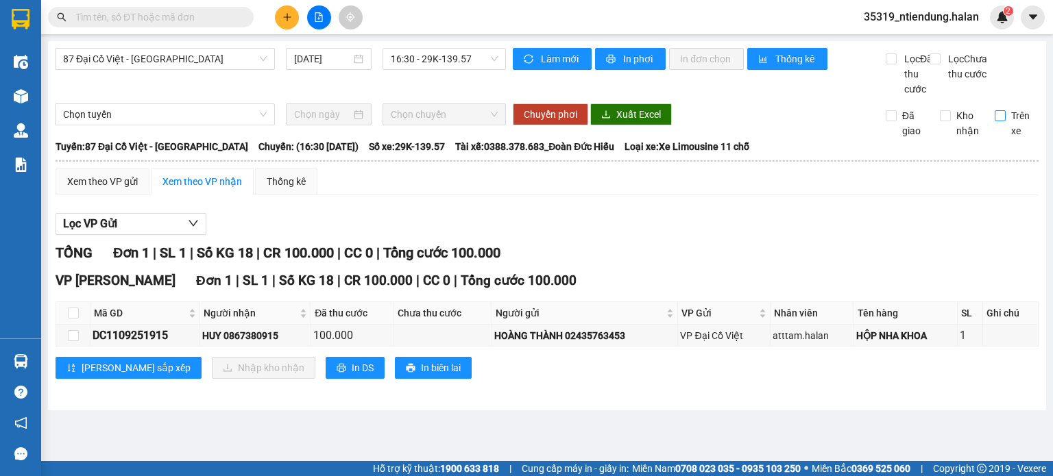
click at [1009, 136] on span "Trên xe" at bounding box center [1022, 123] width 34 height 30
click at [1005, 121] on input "Trên xe" at bounding box center [1000, 115] width 11 height 11
checkbox input "true"
click at [78, 347] on td at bounding box center [73, 336] width 34 height 22
click at [72, 341] on input "checkbox" at bounding box center [73, 335] width 11 height 11
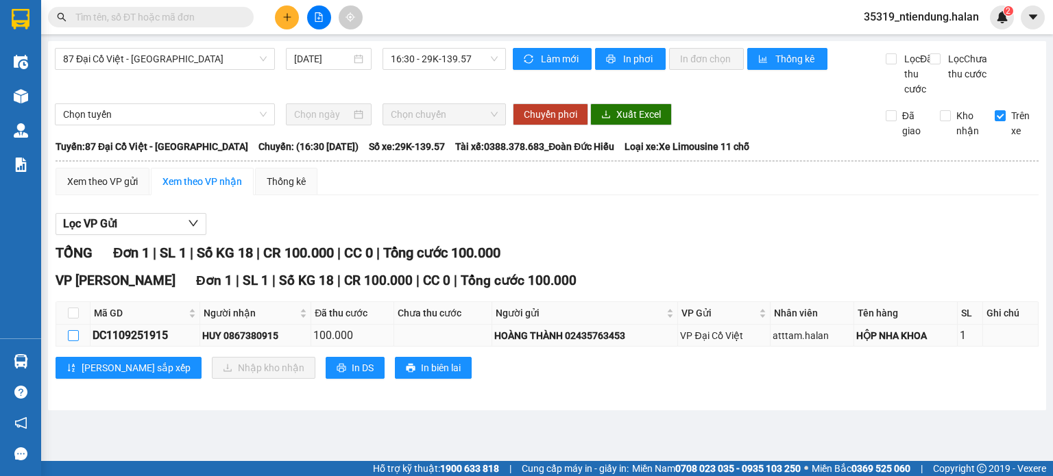
checkbox input "true"
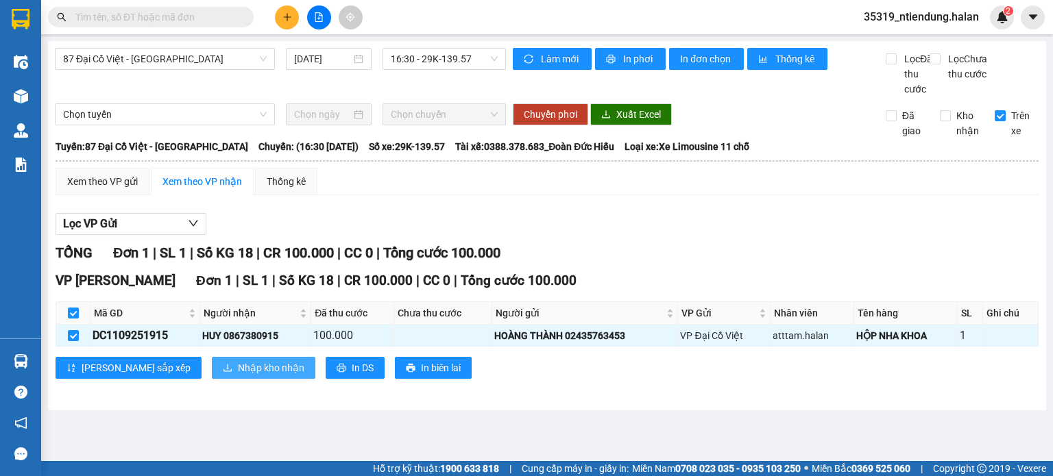
click at [238, 376] on span "Nhập kho nhận" at bounding box center [271, 368] width 66 height 15
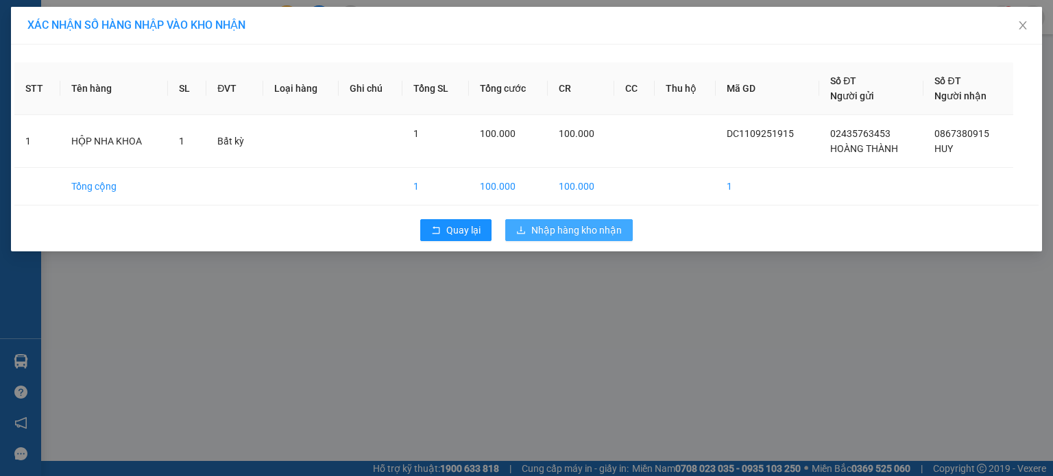
click at [548, 236] on span "Nhập hàng kho nhận" at bounding box center [576, 230] width 90 height 15
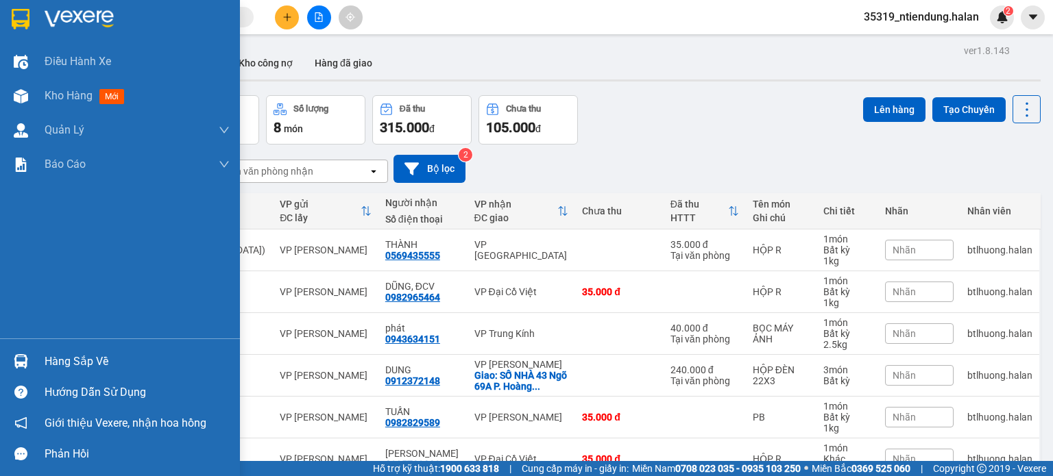
click at [2, 353] on div "Hàng sắp về" at bounding box center [120, 361] width 240 height 31
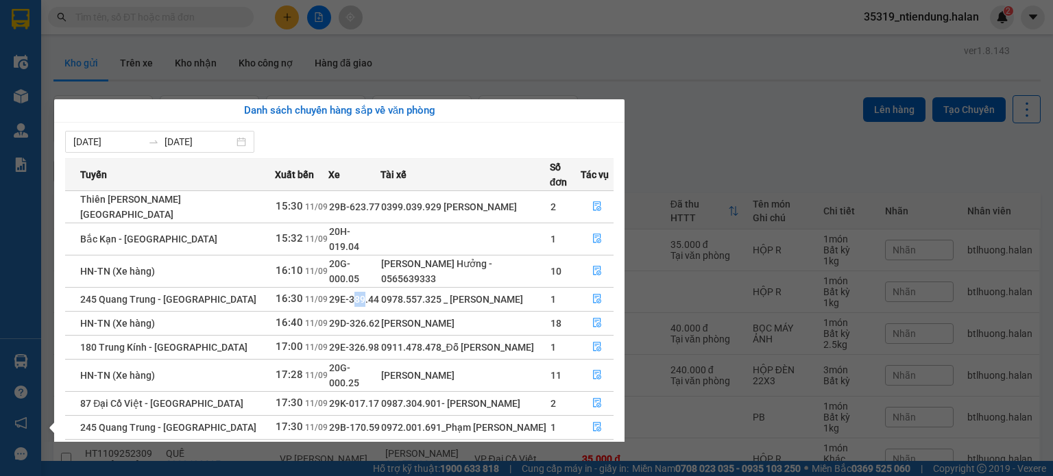
drag, startPoint x: 342, startPoint y: 270, endPoint x: 370, endPoint y: 282, distance: 30.4
click at [356, 294] on span "29E-389.44" at bounding box center [354, 299] width 50 height 11
drag, startPoint x: 338, startPoint y: 330, endPoint x: 354, endPoint y: 331, distance: 16.5
click at [345, 359] on td "20G-000.25" at bounding box center [354, 375] width 53 height 32
drag, startPoint x: 347, startPoint y: 319, endPoint x: 367, endPoint y: 313, distance: 21.0
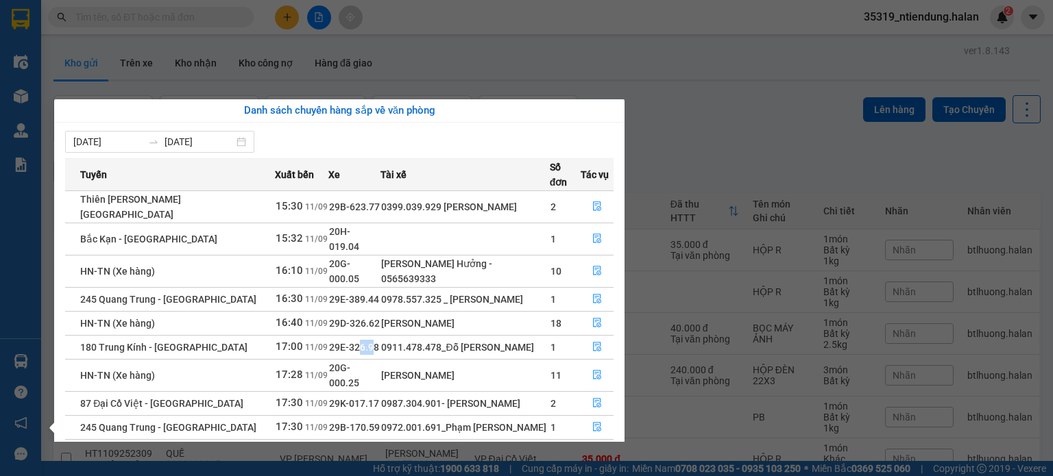
click at [367, 335] on td "29E-326.98" at bounding box center [354, 347] width 53 height 24
click at [370, 335] on td "29E-326.98" at bounding box center [354, 347] width 53 height 24
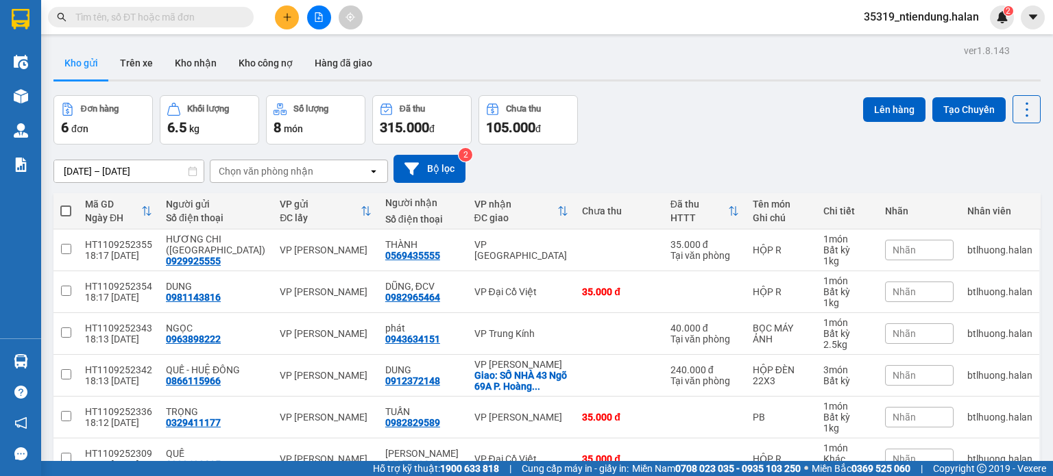
click at [192, 16] on section "Kết quả tìm kiếm ( 0 ) Bộ lọc No Data 35319_ntiendung.halan 2 Điều hành xe Kho …" at bounding box center [526, 238] width 1053 height 476
click at [192, 16] on input "text" at bounding box center [156, 17] width 162 height 15
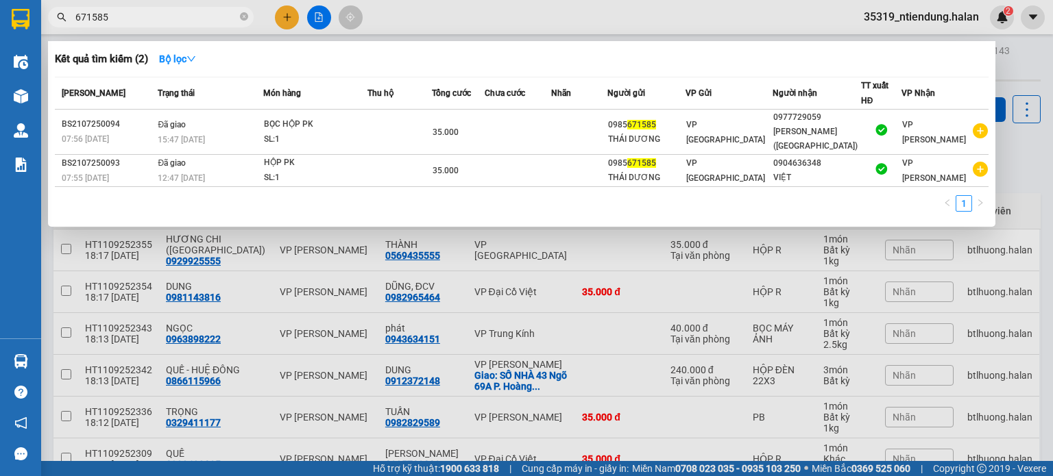
click at [190, 20] on input "671585" at bounding box center [156, 17] width 162 height 15
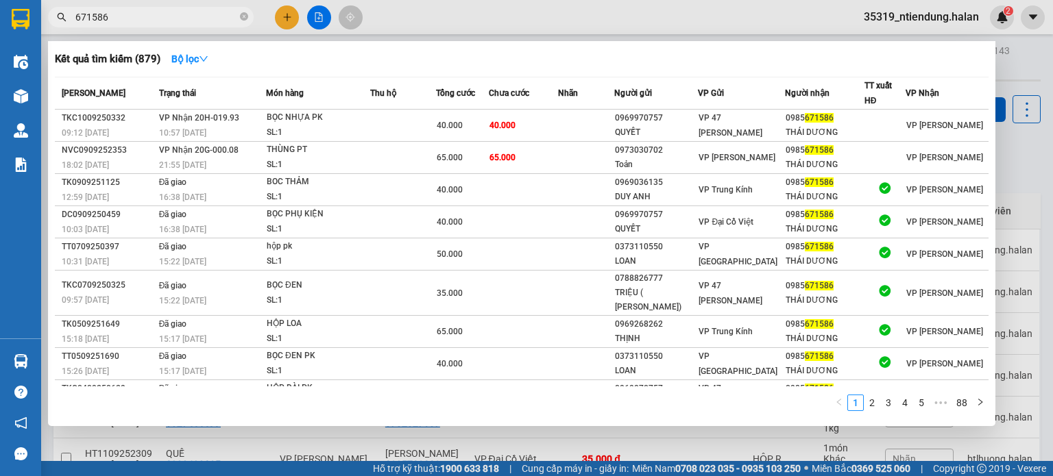
drag, startPoint x: 122, startPoint y: 21, endPoint x: 74, endPoint y: 34, distance: 49.7
click at [74, 29] on div "Kết quả tìm kiếm ( 879 ) Bộ lọc Mã ĐH Trạng thái Món hàng Thu hộ Tổng cước Chưa…" at bounding box center [133, 17] width 267 height 24
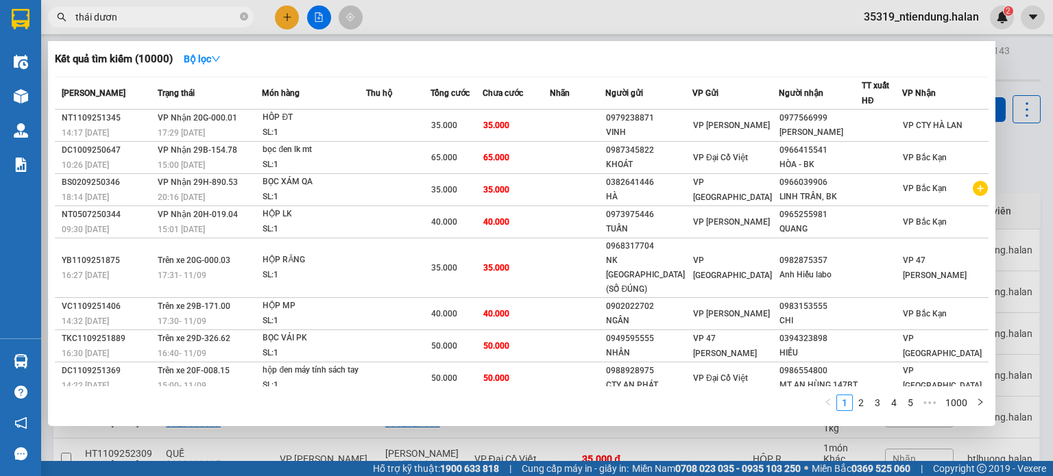
type input "thái dương"
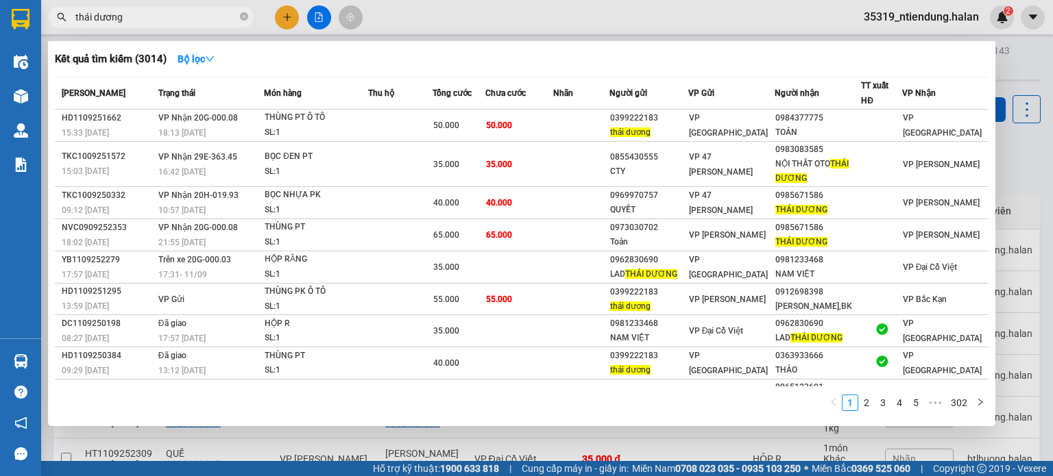
click at [149, 17] on input "thái dương" at bounding box center [156, 17] width 162 height 15
click at [247, 18] on icon "close-circle" at bounding box center [244, 16] width 8 height 8
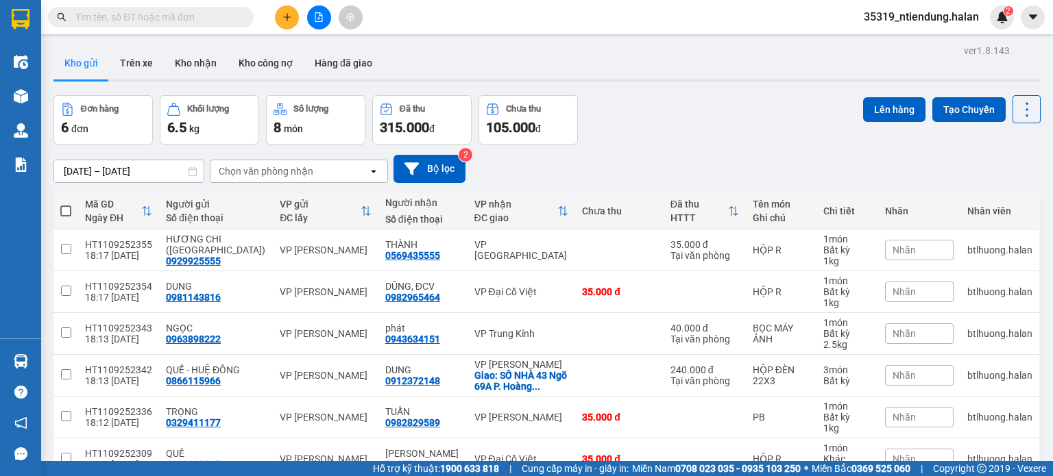
click at [195, 21] on input "text" at bounding box center [156, 17] width 162 height 15
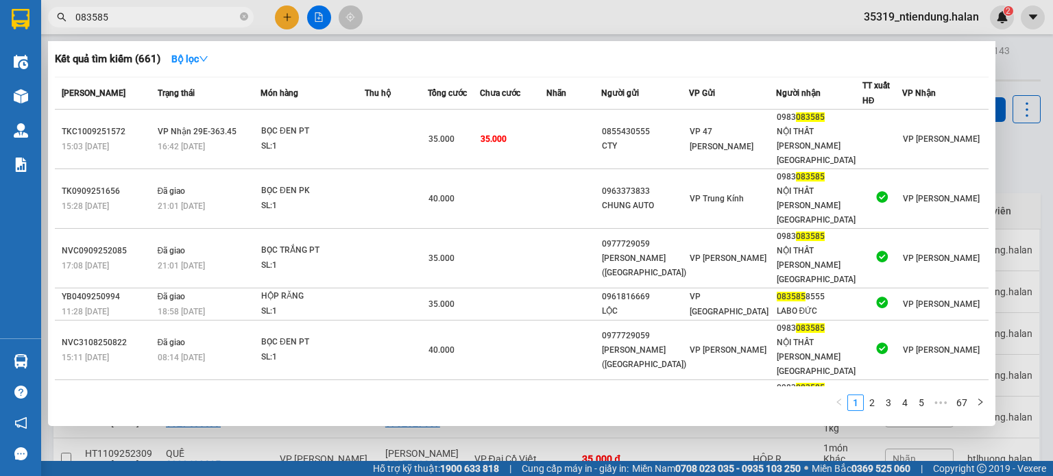
type input "083585"
click at [33, 358] on div "Hàng sắp về" at bounding box center [20, 361] width 41 height 31
click at [551, 76] on section "Kết quả tìm kiếm ( 661 ) Bộ lọc Mã ĐH Trạng thái Món hàng Thu hộ Tổng cước Chưa…" at bounding box center [526, 238] width 1053 height 476
click at [27, 358] on div at bounding box center [21, 362] width 24 height 24
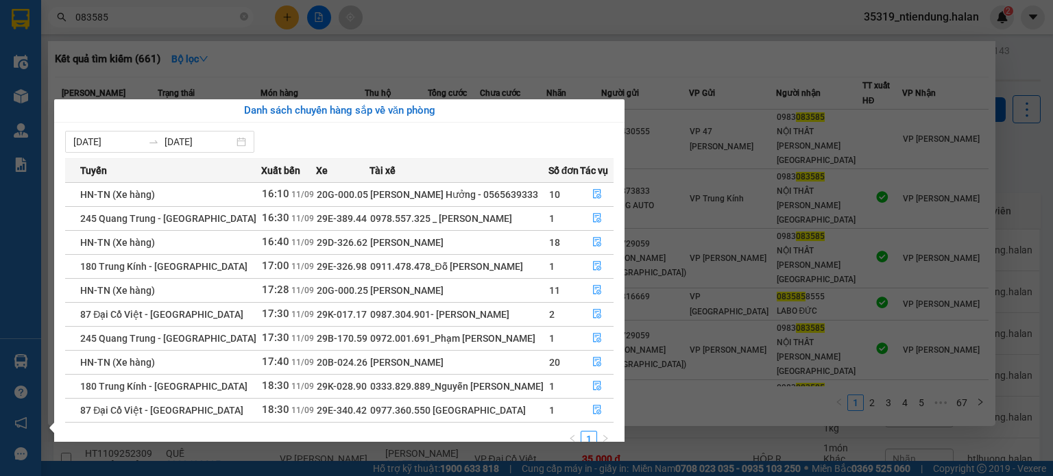
click at [661, 3] on section "Kết quả tìm kiếm ( 661 ) Bộ lọc Mã ĐH Trạng thái Món hàng Thu hộ Tổng cước Chưa…" at bounding box center [526, 238] width 1053 height 476
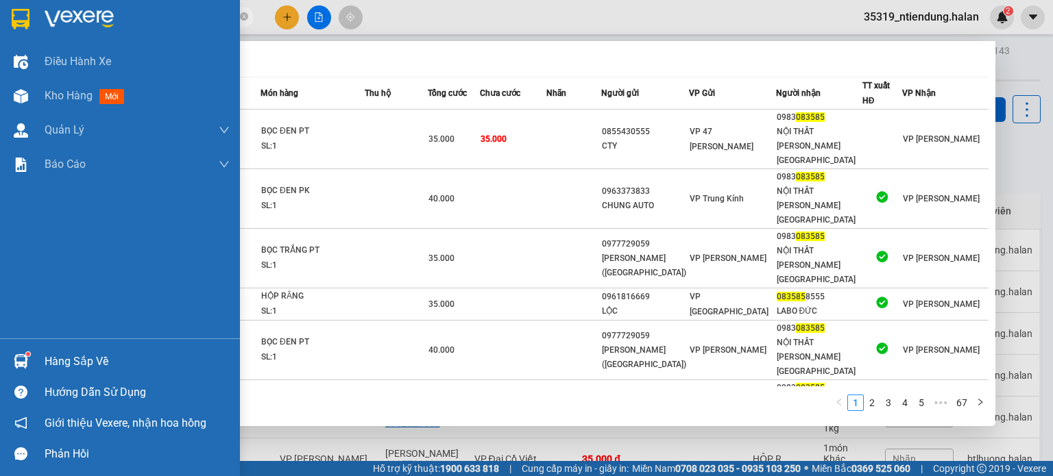
click at [15, 363] on img at bounding box center [21, 361] width 14 height 14
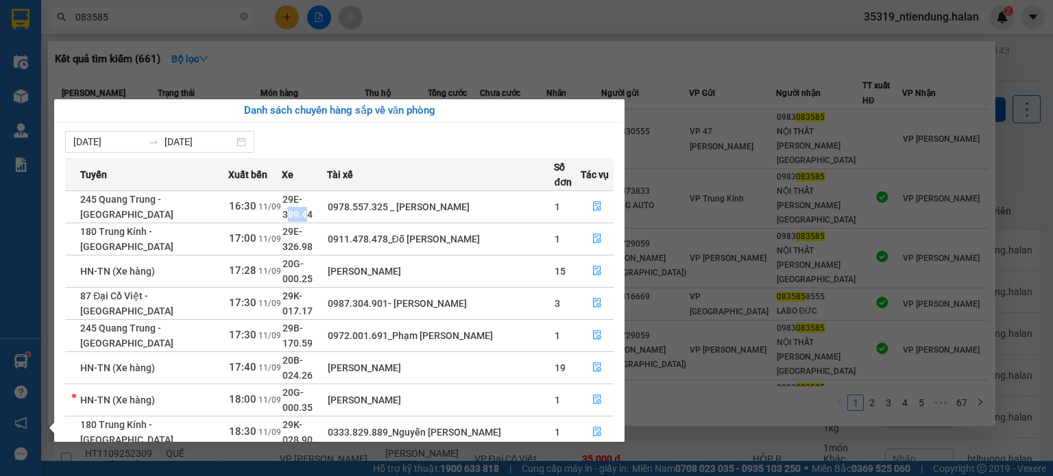
drag, startPoint x: 298, startPoint y: 200, endPoint x: 339, endPoint y: 215, distance: 43.2
click at [337, 210] on tbody "245 Quang Trung - Thái Nguyên 16:30 11/09 29E-389.44 0978.557.325 _ Nguyễn Hồng…" at bounding box center [339, 352] width 548 height 322
click at [354, 264] on div "[PERSON_NAME]" at bounding box center [441, 271] width 226 height 15
click at [592, 202] on icon "file-done" at bounding box center [597, 207] width 10 height 10
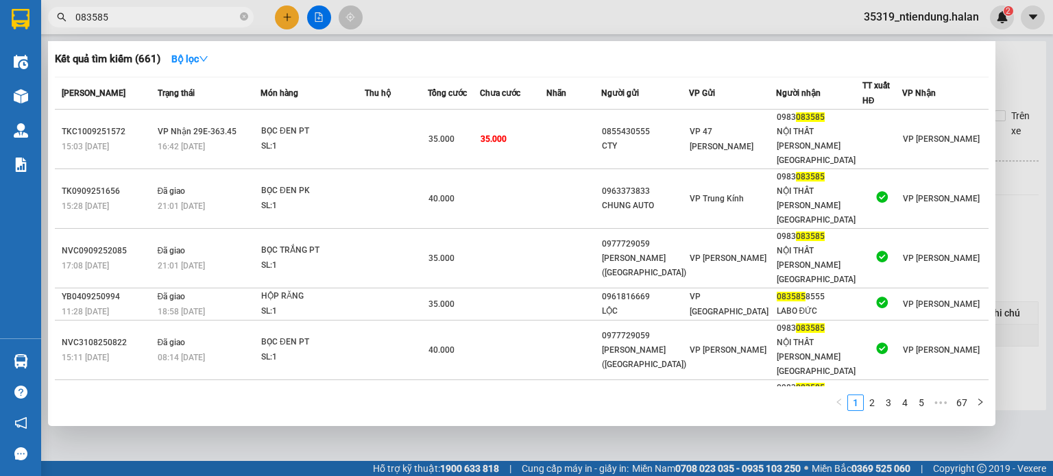
click at [672, 29] on div at bounding box center [526, 238] width 1053 height 476
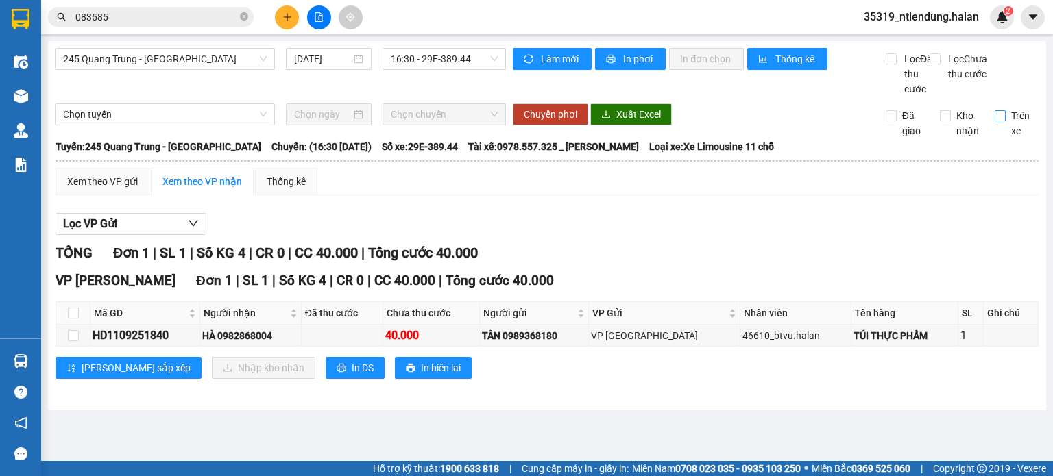
click at [1003, 123] on label "Trên xe" at bounding box center [1017, 123] width 45 height 30
click at [1003, 121] on input "Trên xe" at bounding box center [1000, 115] width 11 height 11
checkbox input "true"
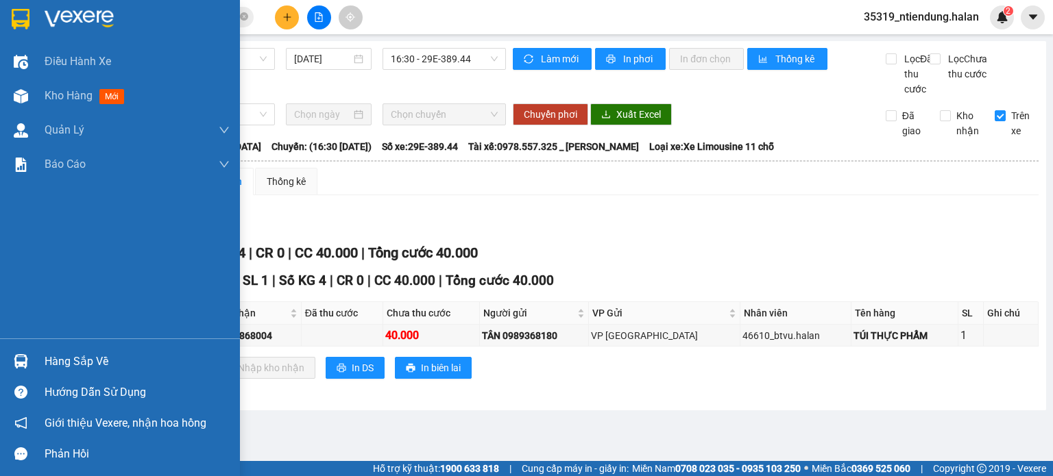
click at [16, 358] on img at bounding box center [21, 361] width 14 height 14
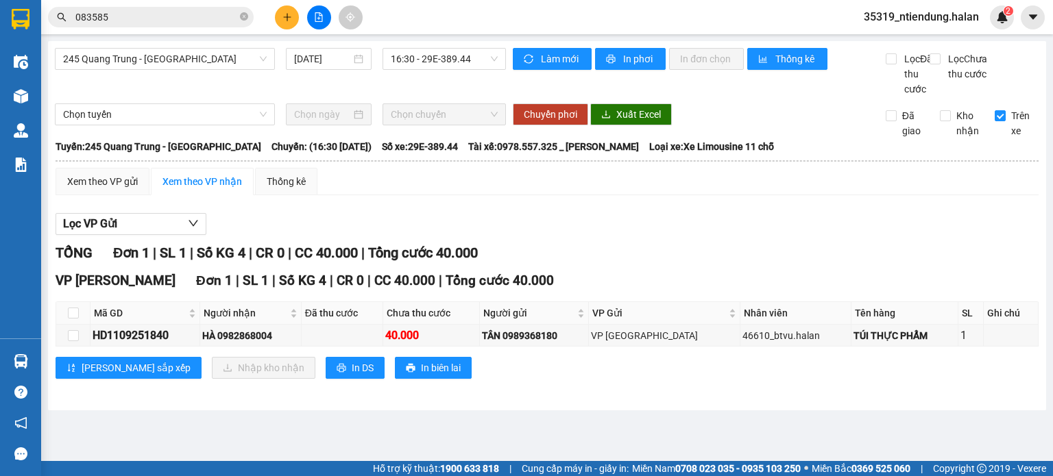
click at [818, 256] on section "Kết quả tìm kiếm ( 661 ) Bộ lọc Mã ĐH Trạng thái Món hàng Thu hộ Tổng cước Chưa…" at bounding box center [526, 238] width 1053 height 476
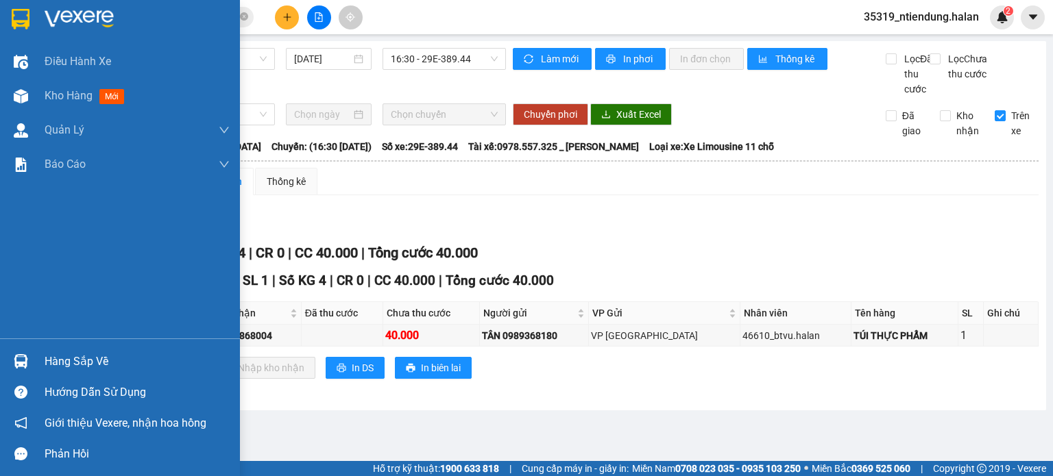
click at [12, 348] on div "Hàng sắp về" at bounding box center [120, 361] width 240 height 31
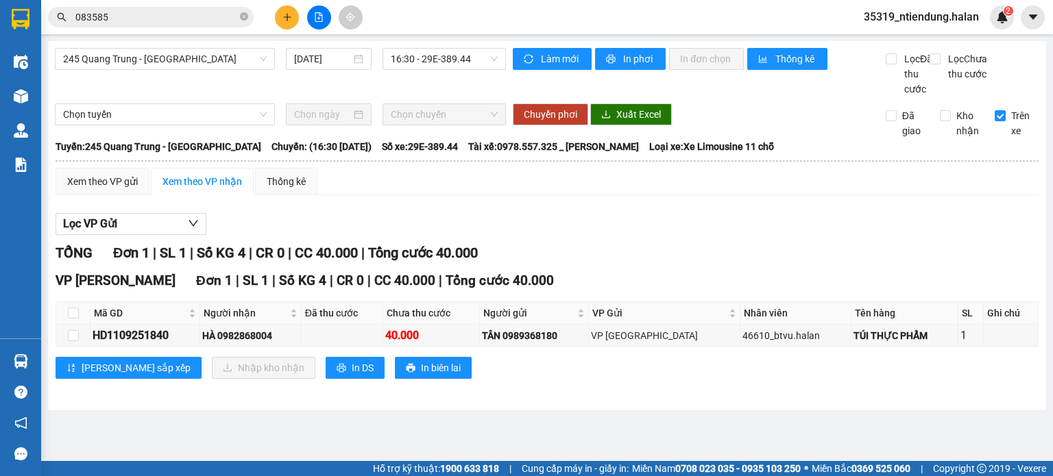
click at [770, 234] on section "Kết quả tìm kiếm ( 661 ) Bộ lọc Mã ĐH Trạng thái Món hàng Thu hộ Tổng cước Chưa…" at bounding box center [526, 238] width 1053 height 476
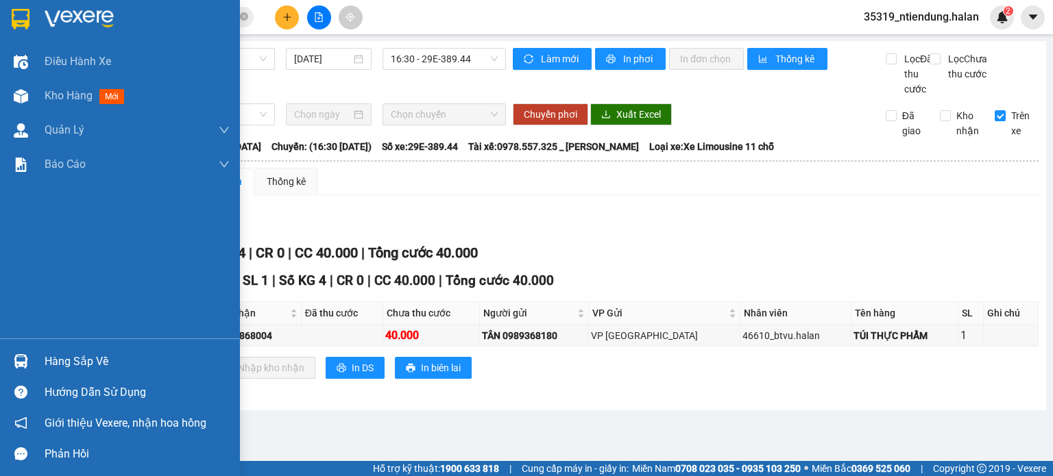
click at [30, 358] on div at bounding box center [21, 362] width 24 height 24
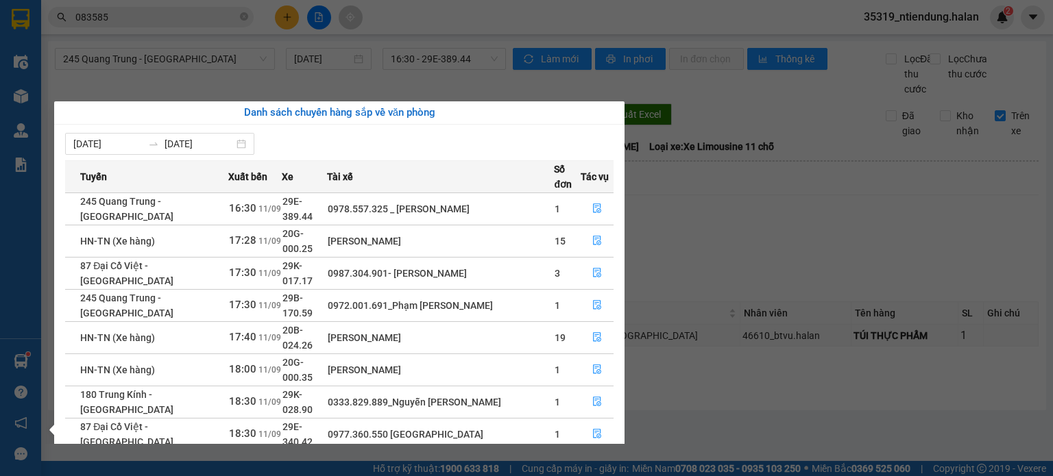
click at [719, 245] on section "Kết quả tìm kiếm ( 661 ) Bộ lọc Mã ĐH Trạng thái Món hàng Thu hộ Tổng cước Chưa…" at bounding box center [526, 238] width 1053 height 476
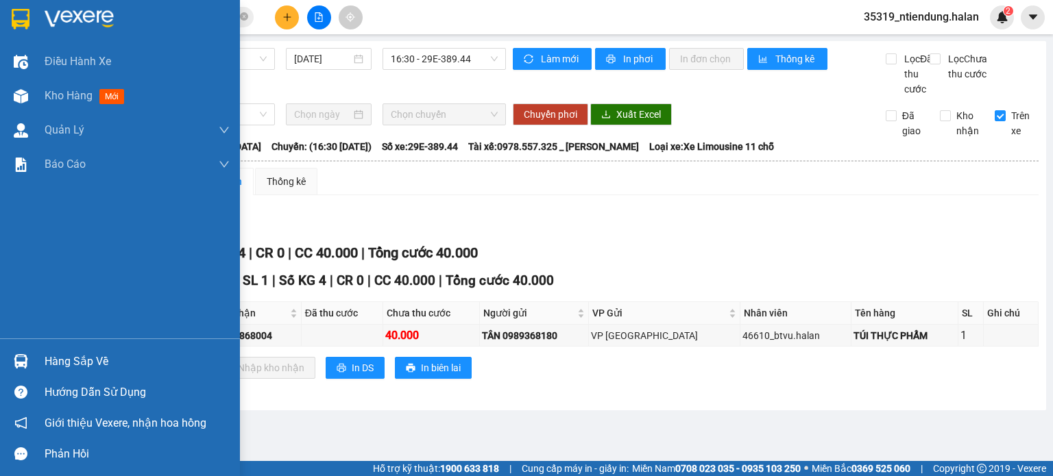
click at [30, 354] on div at bounding box center [21, 362] width 24 height 24
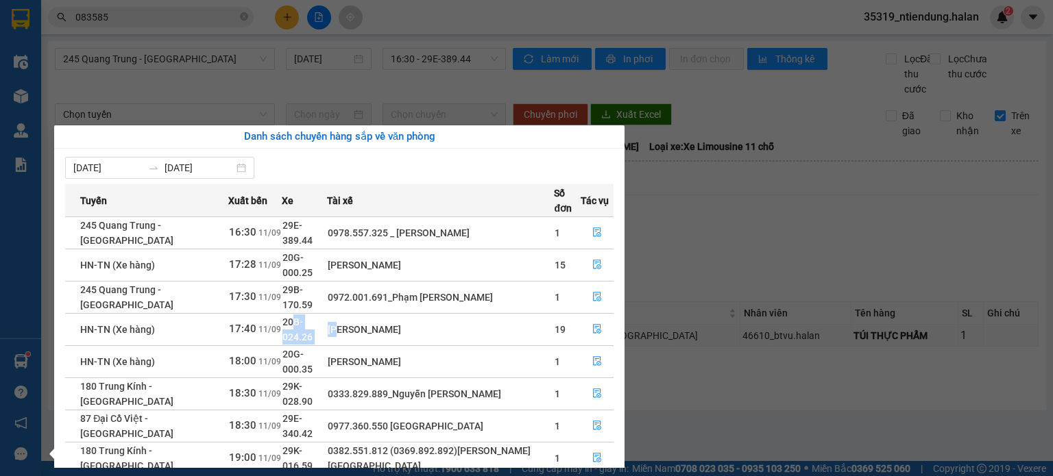
drag, startPoint x: 284, startPoint y: 295, endPoint x: 367, endPoint y: 293, distance: 83.0
click at [343, 313] on tr "HN-TN (Xe hàng) 17:40 11/09 20B-024.26 Đặng Văn Nguyên 19" at bounding box center [339, 329] width 548 height 32
click at [801, 235] on section "Kết quả tìm kiếm ( 661 ) Bộ lọc Mã ĐH Trạng thái Món hàng Thu hộ Tổng cước Chưa…" at bounding box center [526, 238] width 1053 height 476
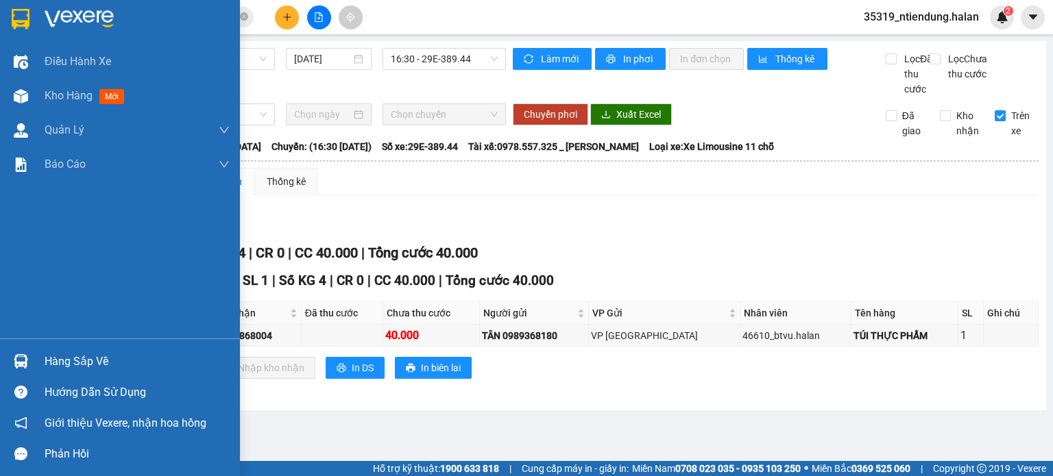
click at [10, 370] on div at bounding box center [21, 362] width 24 height 24
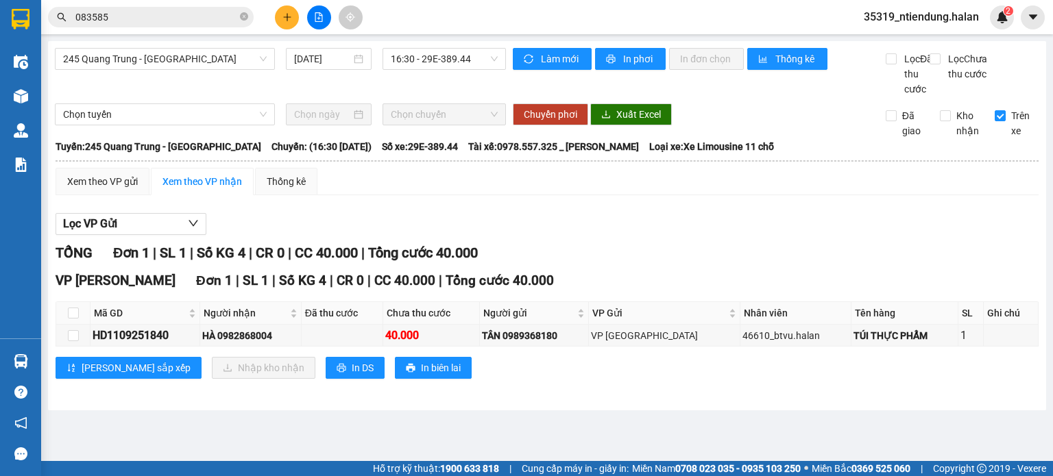
click at [660, 245] on section "Kết quả tìm kiếm ( 661 ) Bộ lọc Mã ĐH Trạng thái Món hàng Thu hộ Tổng cước Chưa…" at bounding box center [526, 238] width 1053 height 476
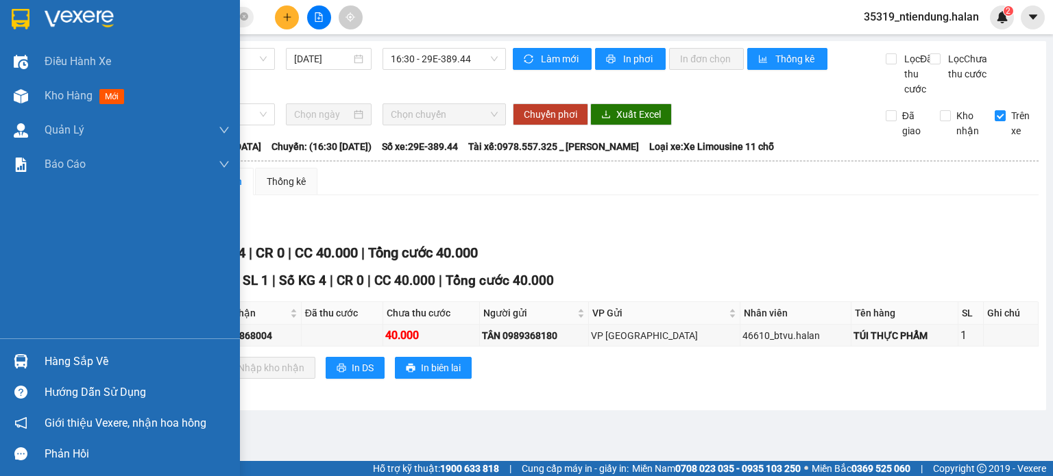
click at [21, 365] on img at bounding box center [21, 361] width 14 height 14
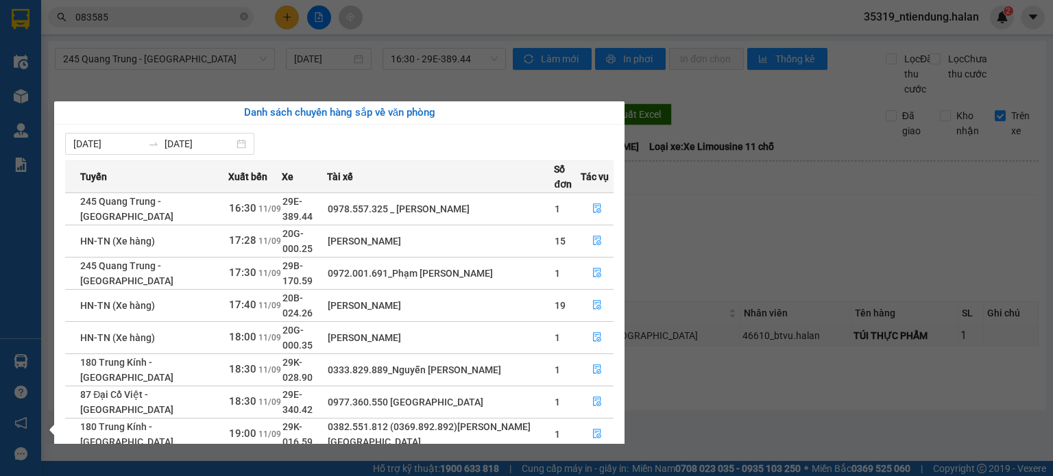
click at [750, 252] on section "Kết quả tìm kiếm ( 661 ) Bộ lọc Mã ĐH Trạng thái Món hàng Thu hộ Tổng cước Chưa…" at bounding box center [526, 238] width 1053 height 476
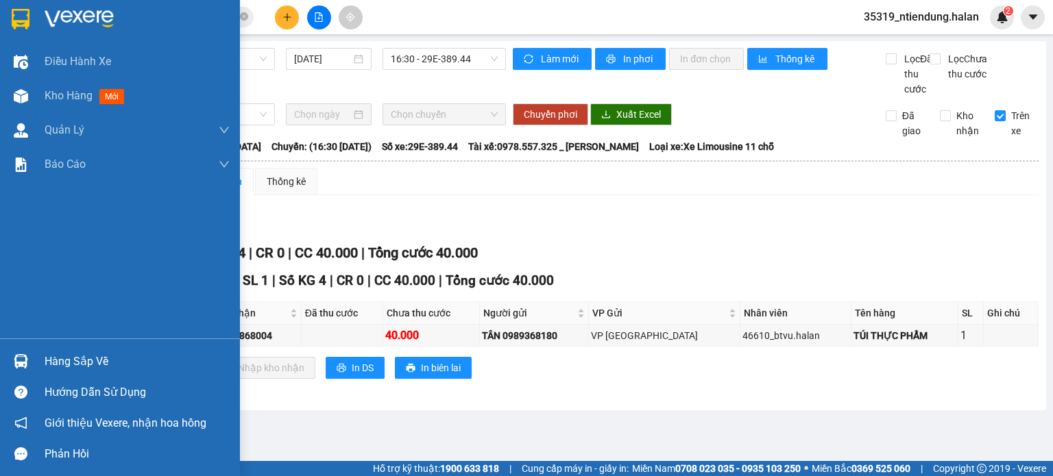
click at [14, 358] on img at bounding box center [21, 361] width 14 height 14
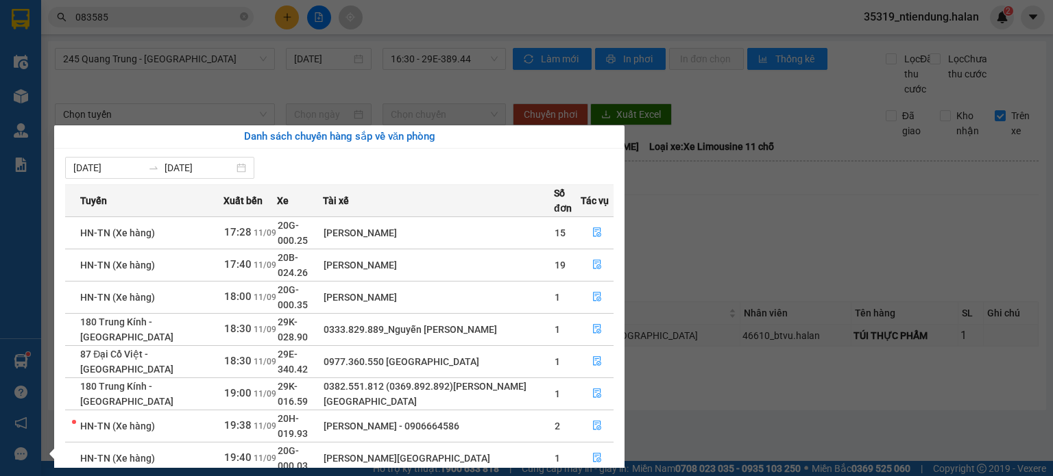
click at [38, 360] on div "Điều hành xe Kho hàng mới Quản Lý Quản lý chuyến Quản lý kiểm kho Báo cáo 12. T…" at bounding box center [20, 238] width 41 height 476
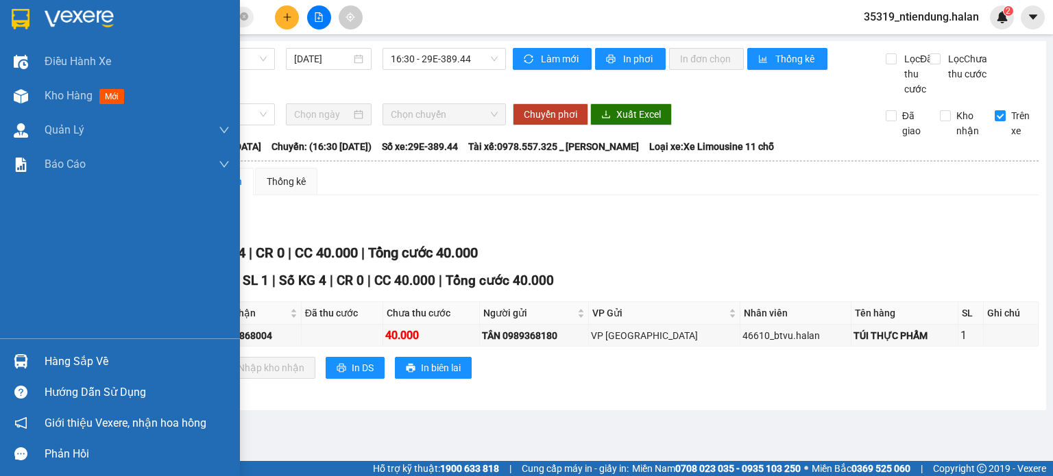
click at [38, 360] on div "Hàng sắp về" at bounding box center [120, 361] width 240 height 31
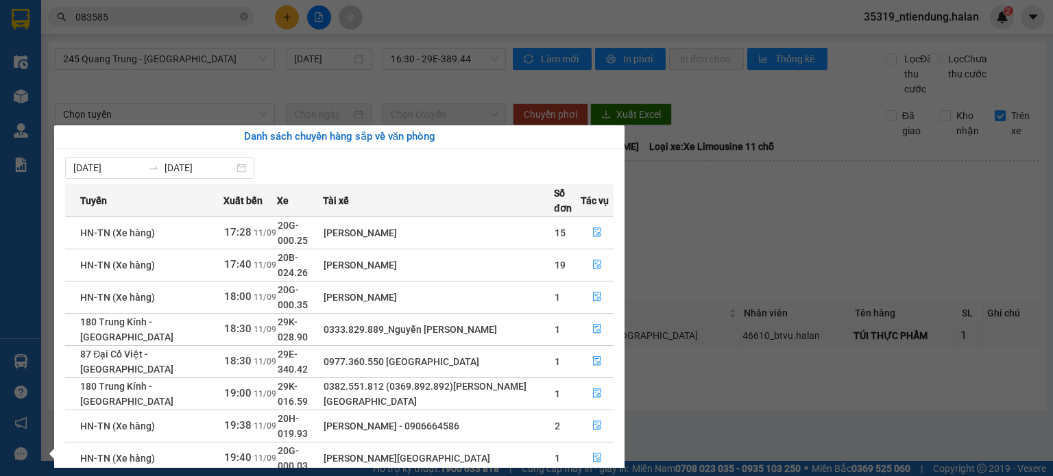
click at [758, 267] on section "Kết quả tìm kiếm ( 661 ) Bộ lọc Mã ĐH Trạng thái Món hàng Thu hộ Tổng cước Chưa…" at bounding box center [526, 238] width 1053 height 476
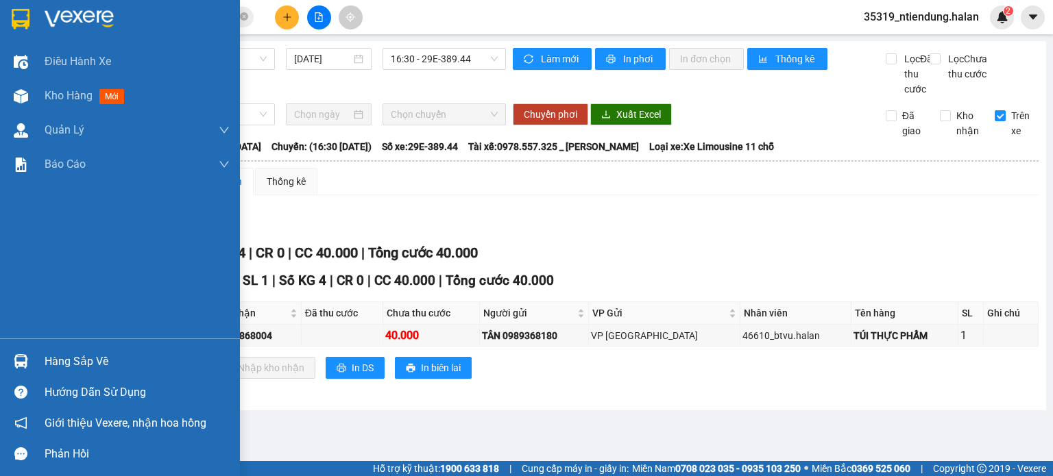
click at [32, 364] on div at bounding box center [21, 362] width 24 height 24
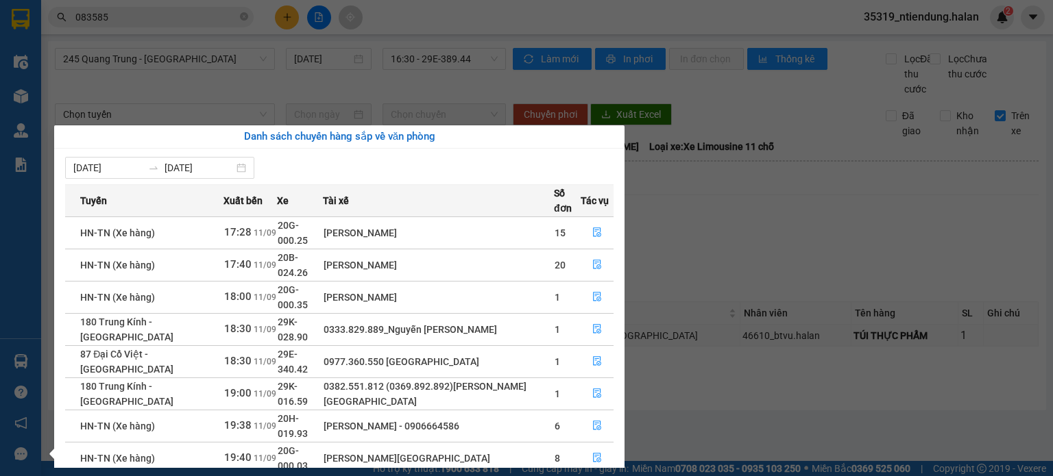
click at [761, 230] on section "Kết quả tìm kiếm ( 661 ) Bộ lọc Mã ĐH Trạng thái Món hàng Thu hộ Tổng cước Chưa…" at bounding box center [526, 238] width 1053 height 476
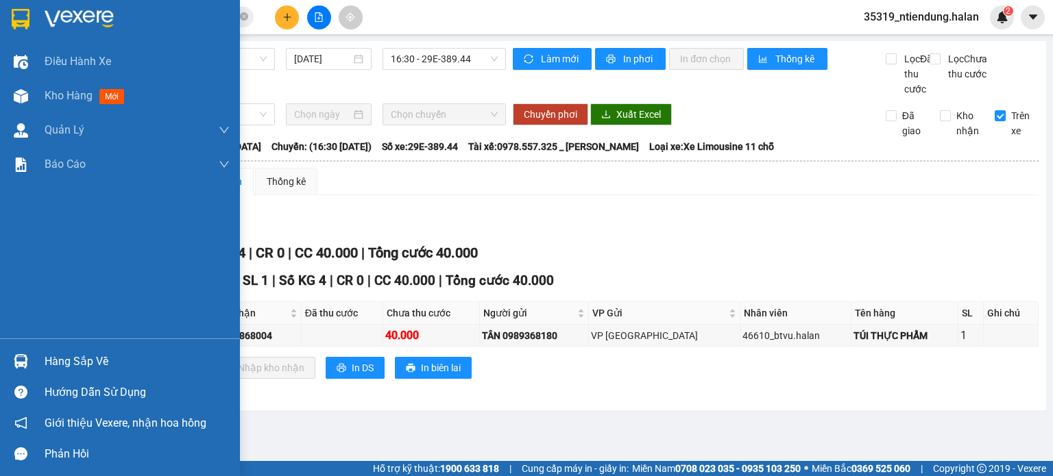
click at [22, 356] on img at bounding box center [21, 361] width 14 height 14
click at [8, 352] on div "Điều hành xe Kho hàng mới Quản Lý Quản lý chuyến Quản lý kiểm kho Báo cáo 12. T…" at bounding box center [120, 238] width 240 height 476
click at [16, 360] on img at bounding box center [21, 361] width 14 height 14
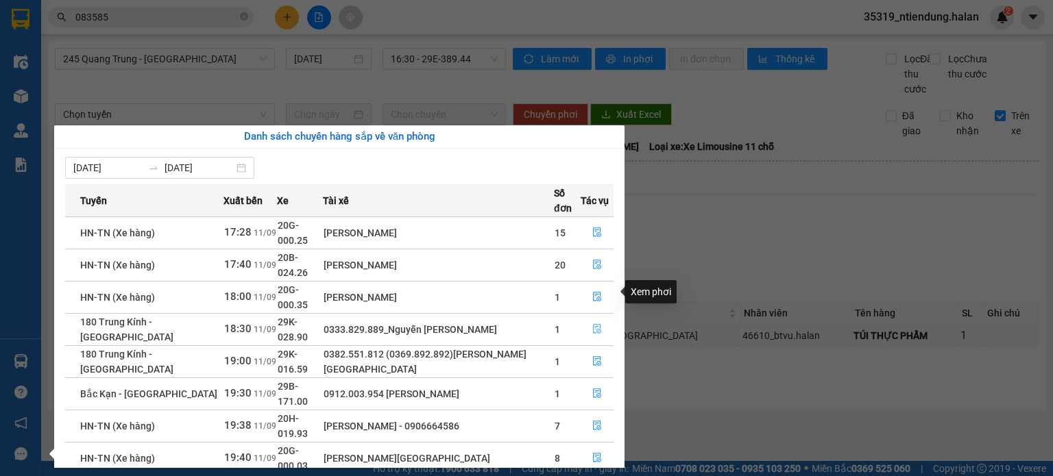
click at [593, 325] on icon "file-done" at bounding box center [597, 330] width 8 height 10
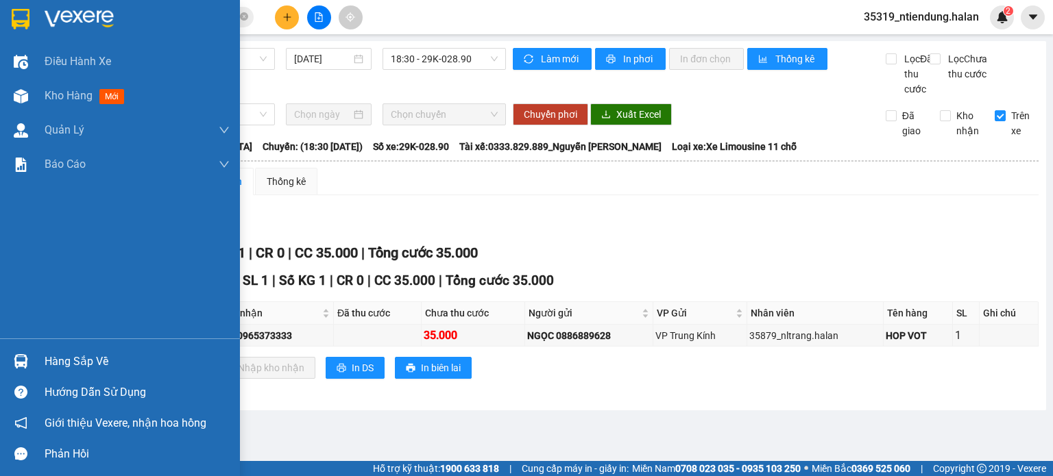
click at [16, 356] on img at bounding box center [21, 361] width 14 height 14
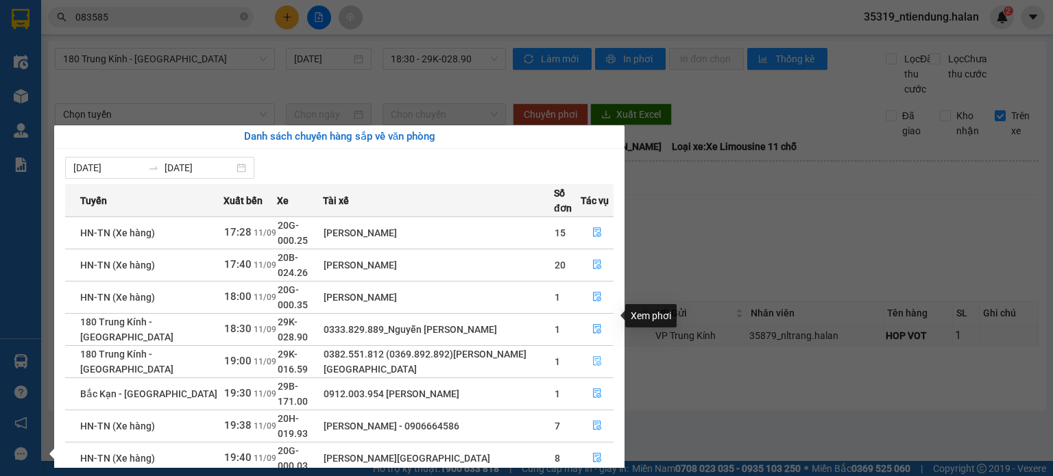
click at [598, 356] on icon "file-done" at bounding box center [597, 361] width 10 height 10
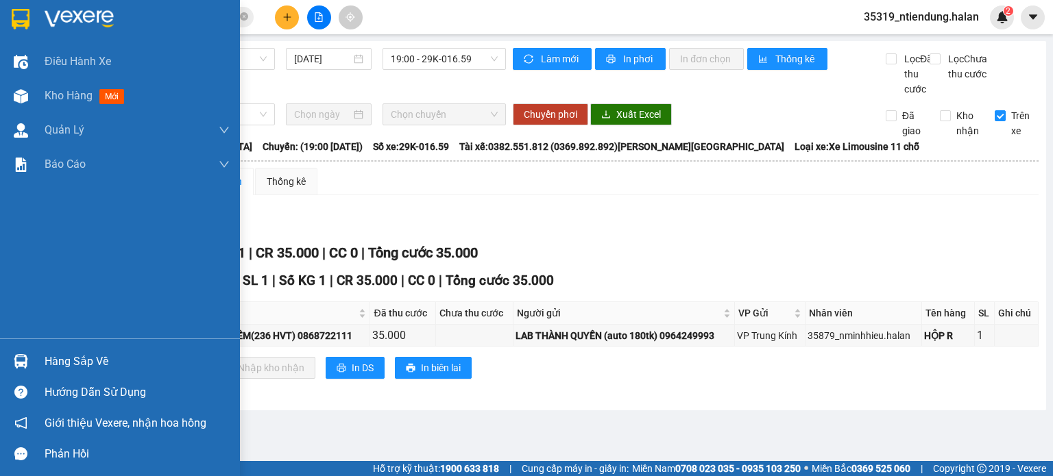
click at [29, 362] on div at bounding box center [21, 362] width 24 height 24
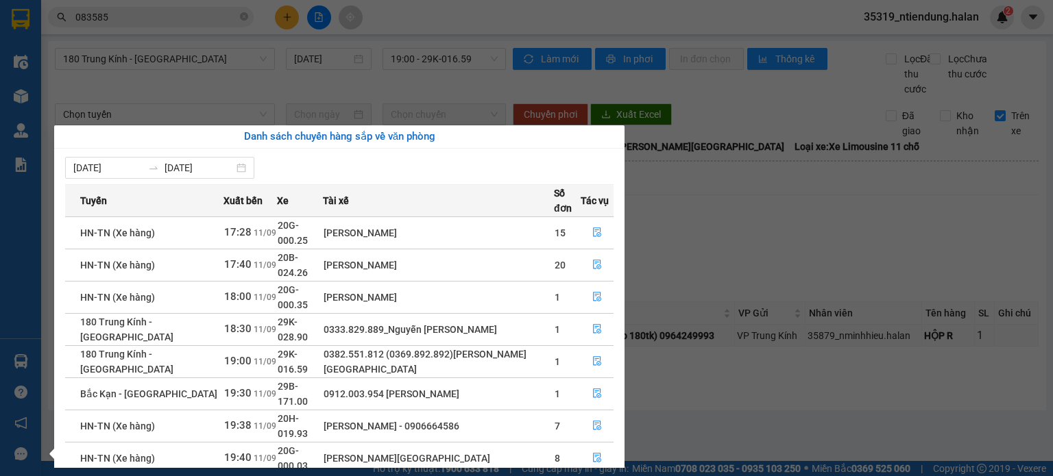
click at [809, 213] on section "Kết quả tìm kiếm ( 661 ) Bộ lọc Mã ĐH Trạng thái Món hàng Thu hộ Tổng cước Chưa…" at bounding box center [526, 238] width 1053 height 476
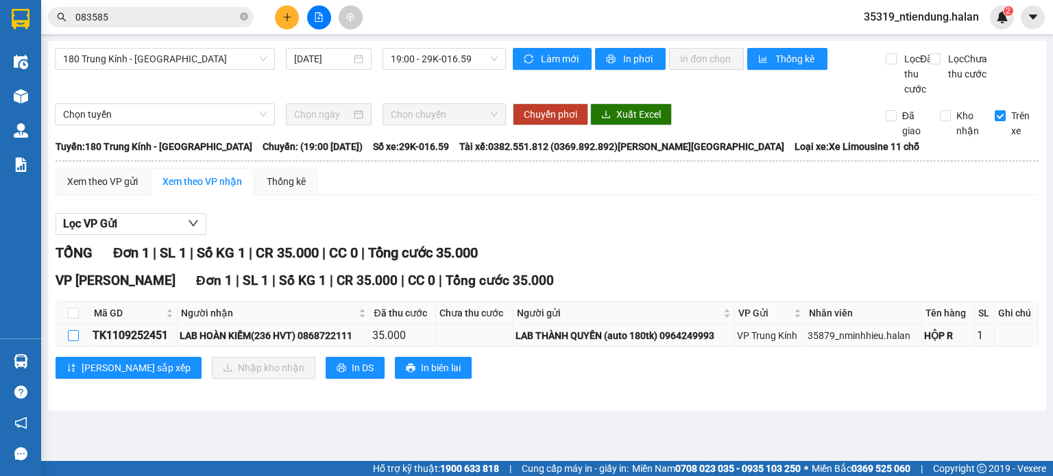
click at [71, 341] on input "checkbox" at bounding box center [73, 335] width 11 height 11
checkbox input "true"
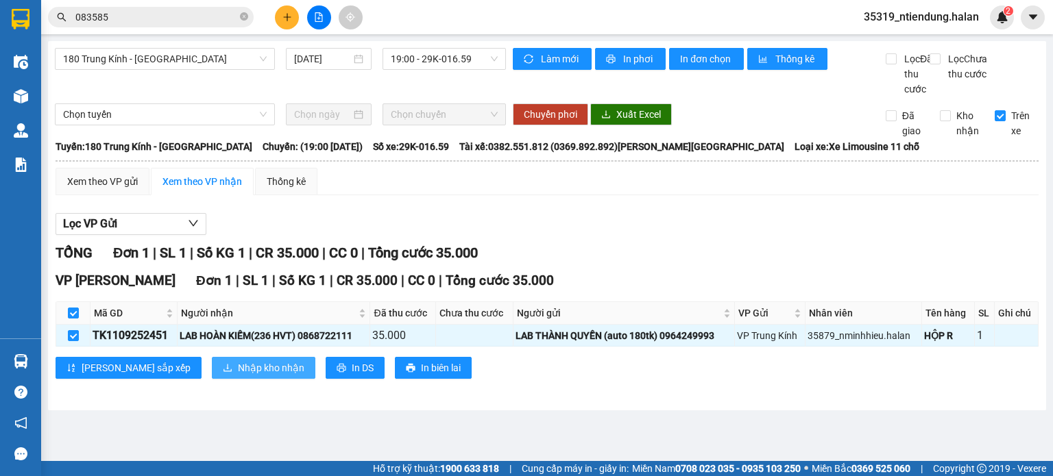
click at [238, 375] on span "Nhập kho nhận" at bounding box center [271, 368] width 66 height 15
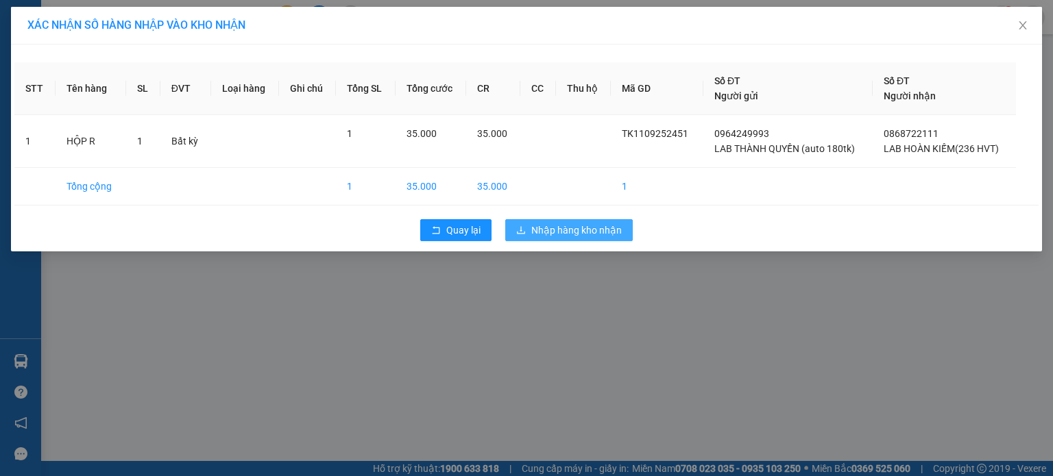
click at [571, 236] on span "Nhập hàng kho nhận" at bounding box center [576, 230] width 90 height 15
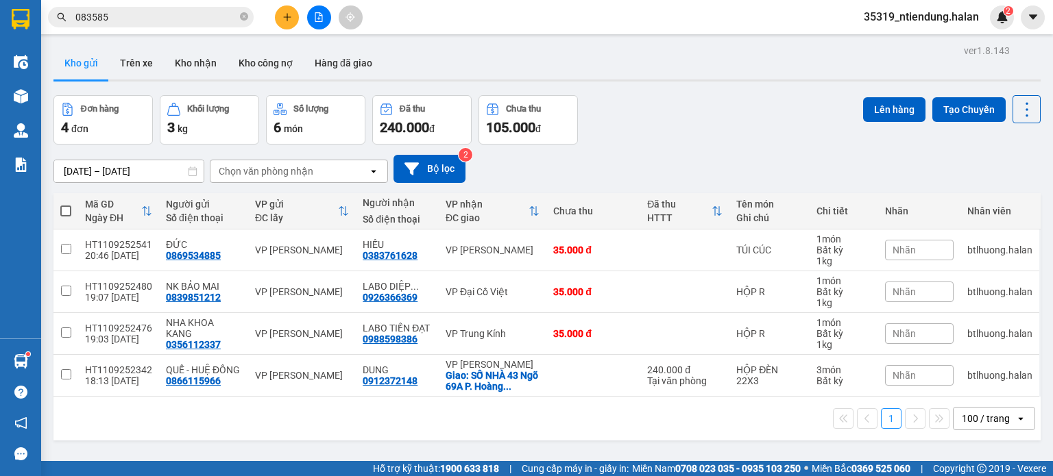
click at [35, 357] on div "Hàng sắp về" at bounding box center [20, 361] width 41 height 31
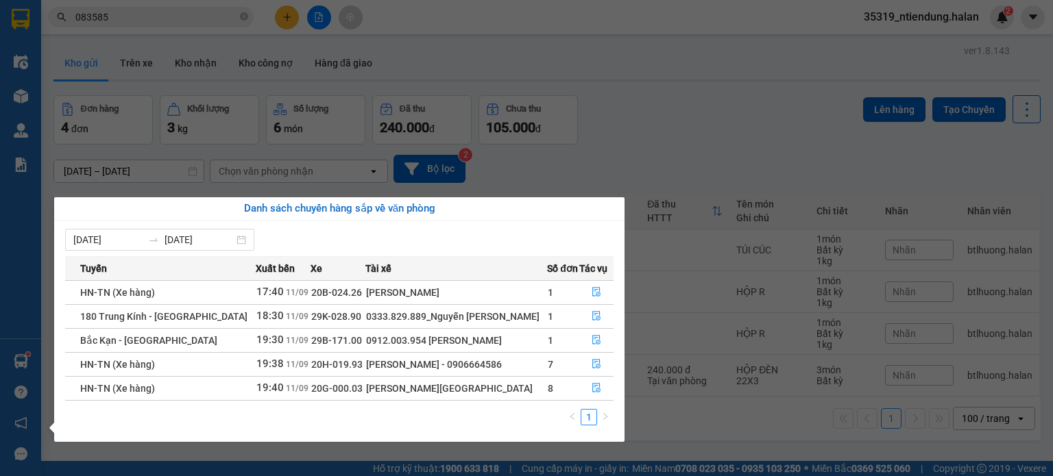
drag, startPoint x: 597, startPoint y: 82, endPoint x: 524, endPoint y: 2, distance: 108.2
click at [598, 82] on section "Kết quả tìm kiếm ( 661 ) Bộ lọc Mã ĐH Trạng thái Món hàng Thu hộ Tổng cước Chưa…" at bounding box center [526, 238] width 1053 height 476
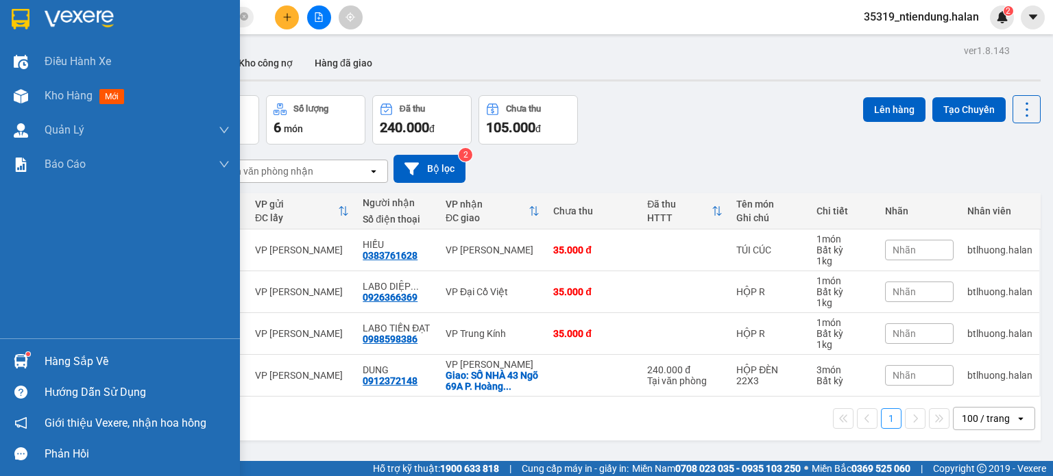
click at [25, 366] on img at bounding box center [21, 361] width 14 height 14
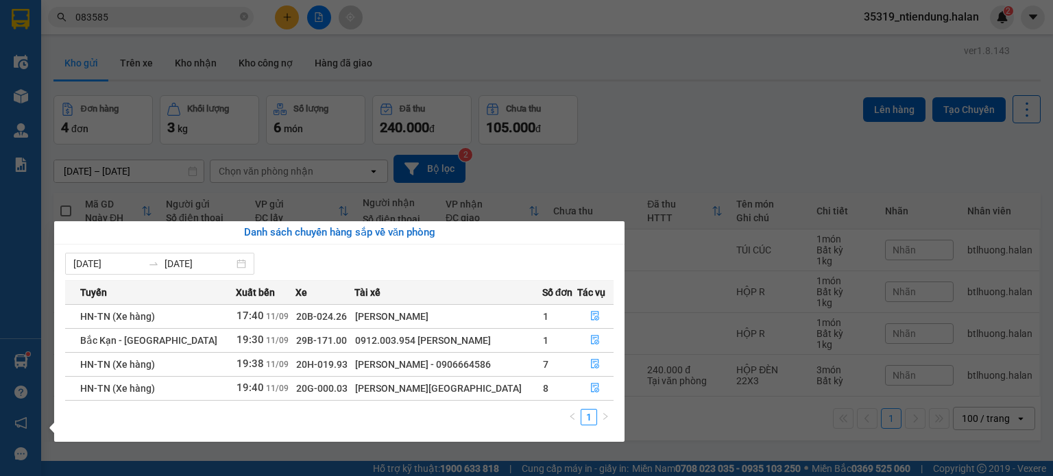
click at [707, 170] on section "Kết quả tìm kiếm ( 661 ) Bộ lọc Mã ĐH Trạng thái Món hàng Thu hộ Tổng cước Chưa…" at bounding box center [526, 238] width 1053 height 476
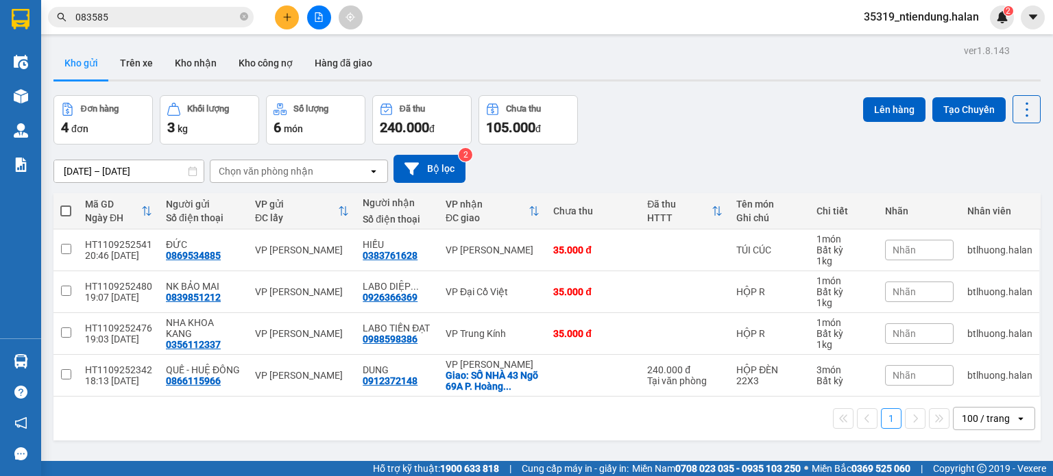
click at [30, 353] on div at bounding box center [21, 362] width 24 height 24
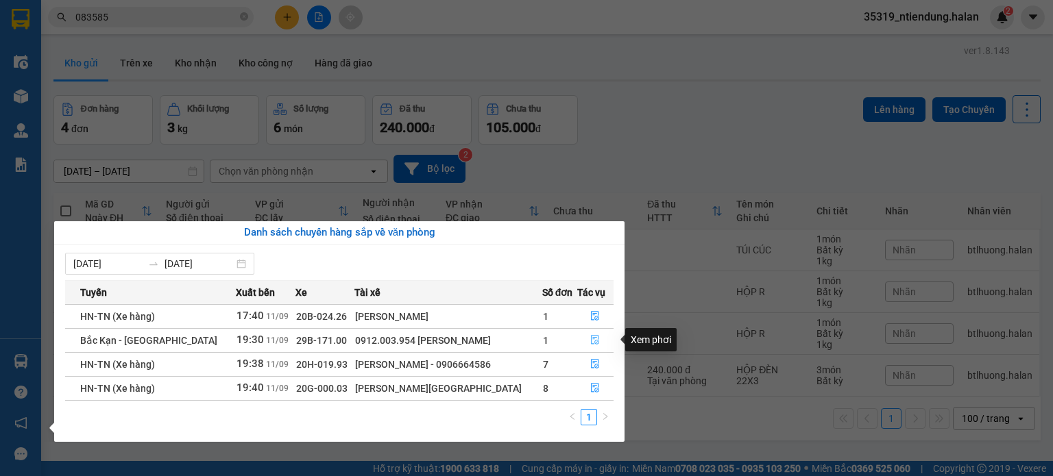
click at [594, 337] on icon "file-done" at bounding box center [595, 340] width 10 height 10
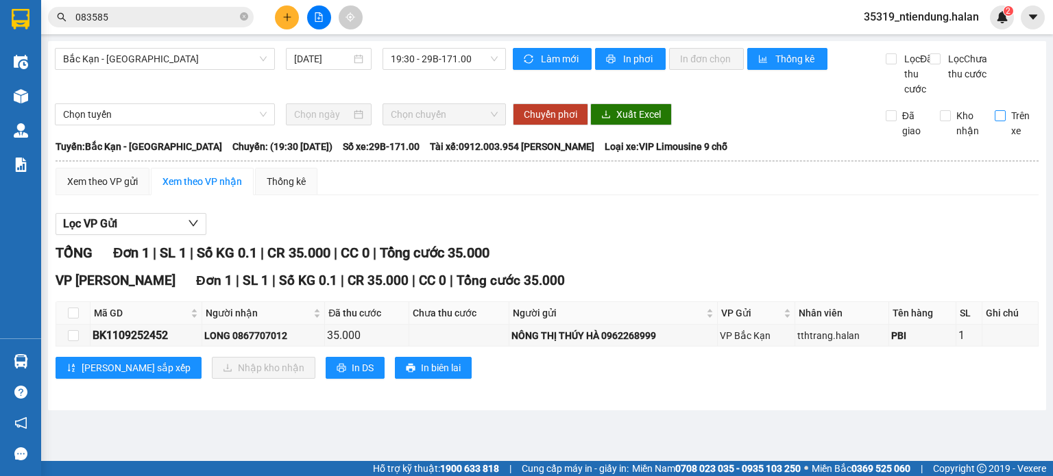
click at [998, 121] on input "Trên xe" at bounding box center [1000, 115] width 11 height 11
checkbox input "true"
click at [173, 16] on input "083585" at bounding box center [156, 17] width 162 height 15
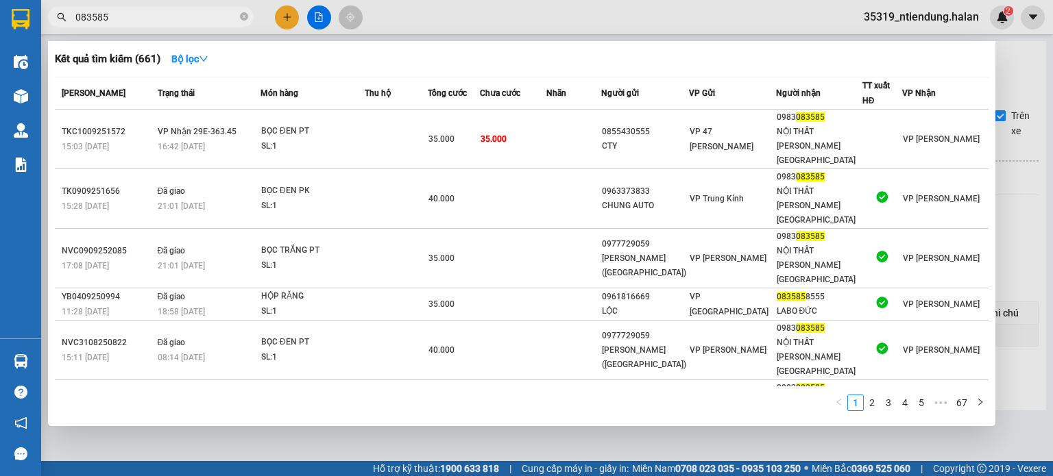
click at [429, 27] on div at bounding box center [526, 238] width 1053 height 476
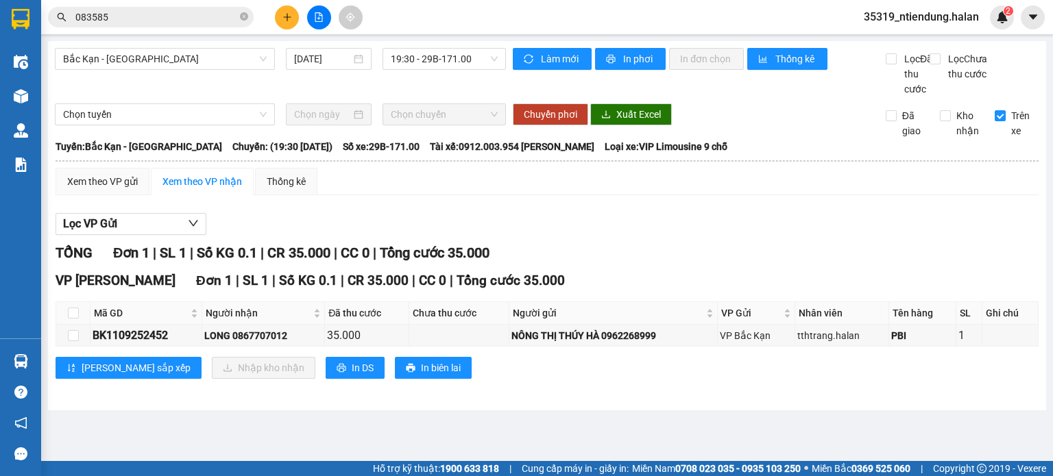
click at [169, 19] on input "083585" at bounding box center [156, 17] width 162 height 15
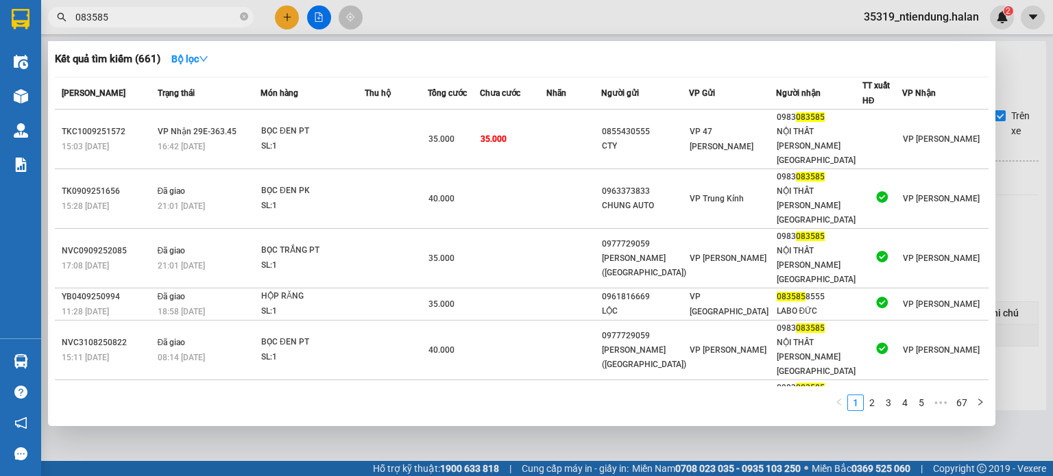
click at [169, 19] on input "083585" at bounding box center [156, 17] width 162 height 15
click at [244, 16] on icon "close-circle" at bounding box center [244, 16] width 8 height 8
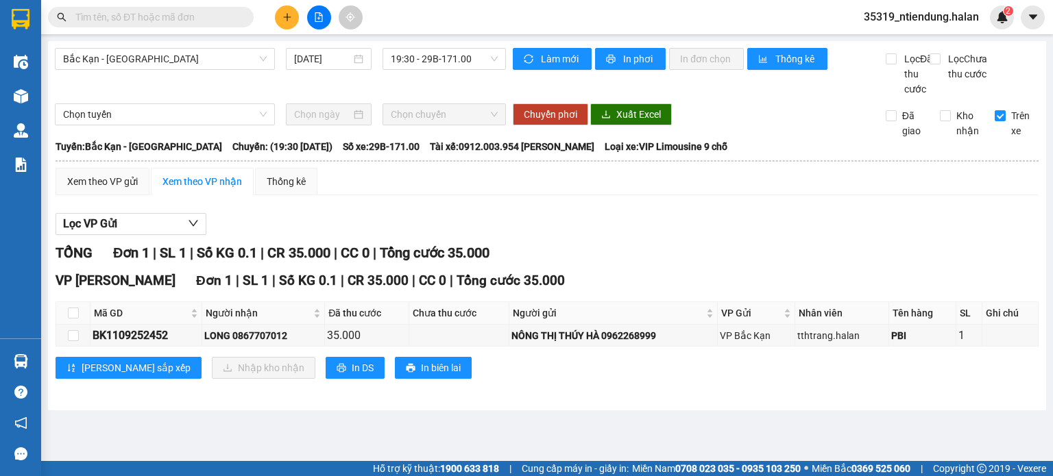
click at [191, 16] on input "text" at bounding box center [156, 17] width 162 height 15
click at [193, 14] on input "text" at bounding box center [156, 17] width 162 height 15
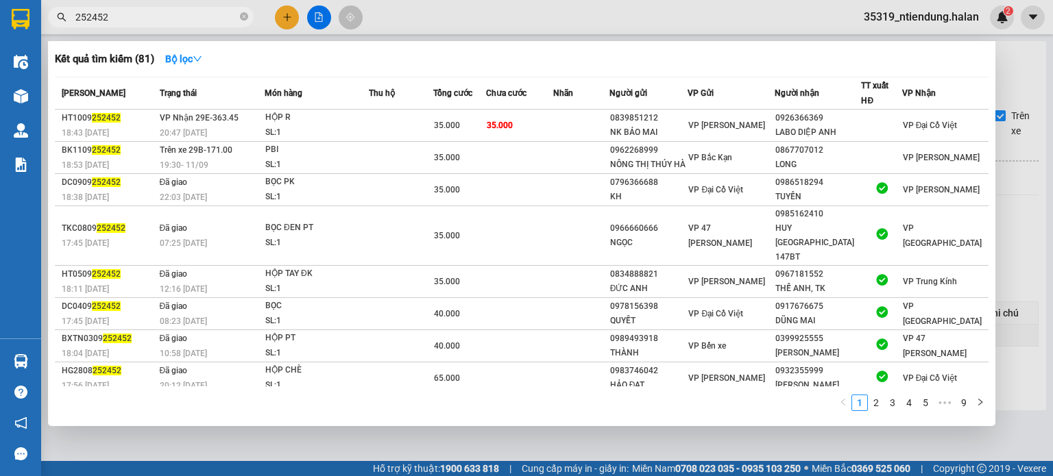
type input "252452"
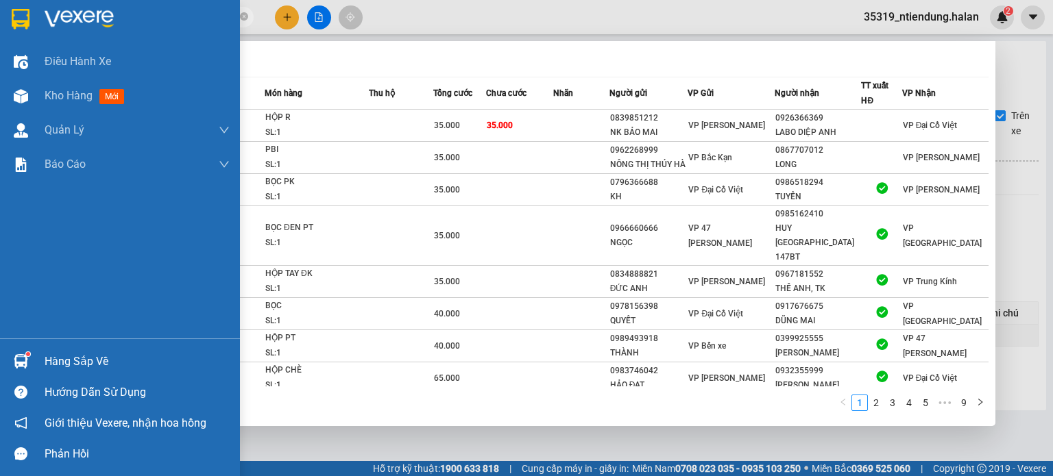
click at [16, 356] on img at bounding box center [21, 361] width 14 height 14
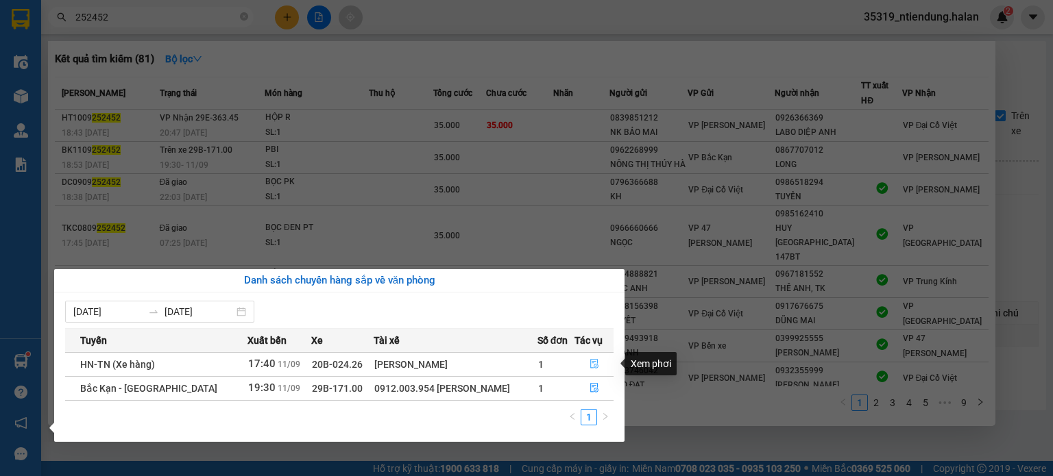
click at [595, 363] on icon "file-done" at bounding box center [594, 365] width 8 height 10
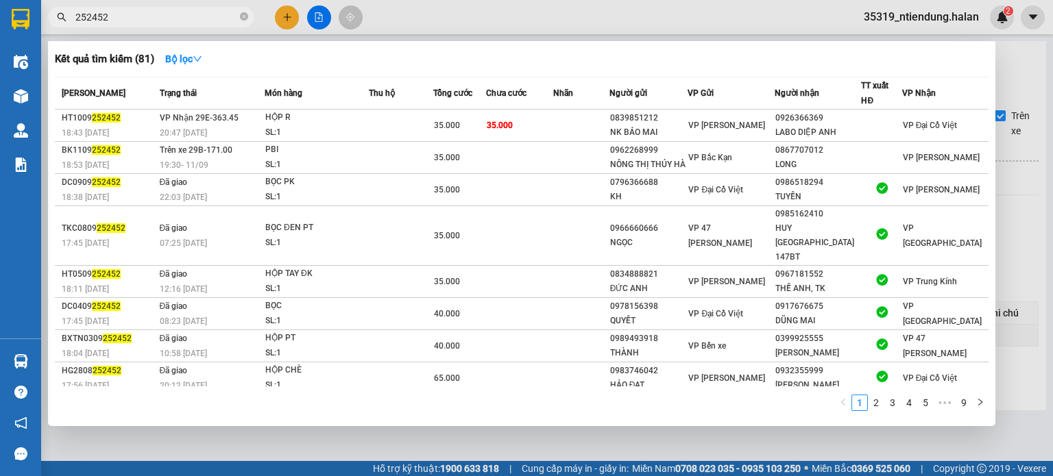
click at [698, 27] on div at bounding box center [526, 238] width 1053 height 476
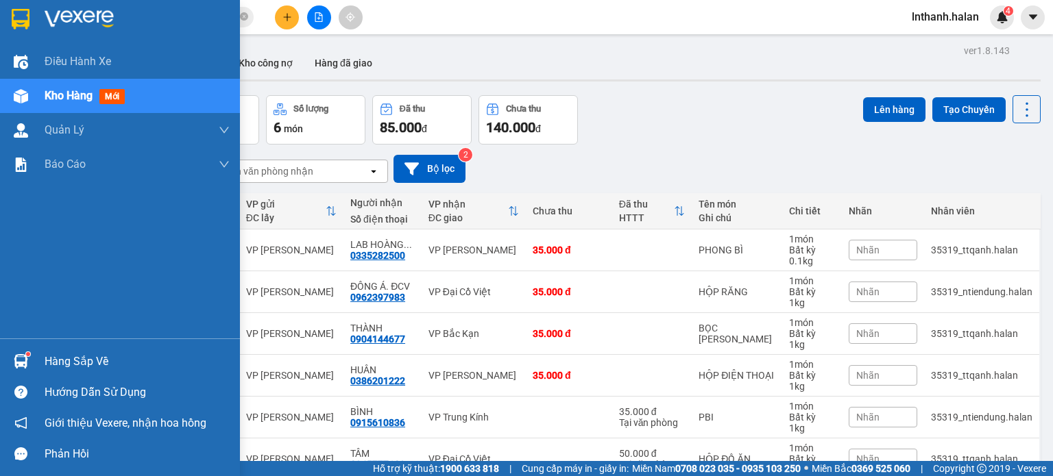
click at [27, 365] on img at bounding box center [21, 361] width 14 height 14
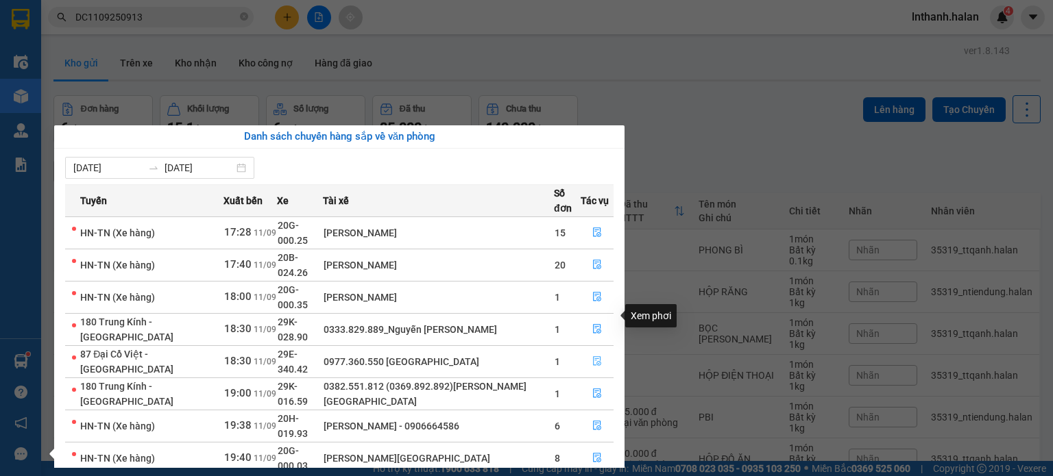
click at [595, 356] on icon "file-done" at bounding box center [597, 361] width 10 height 10
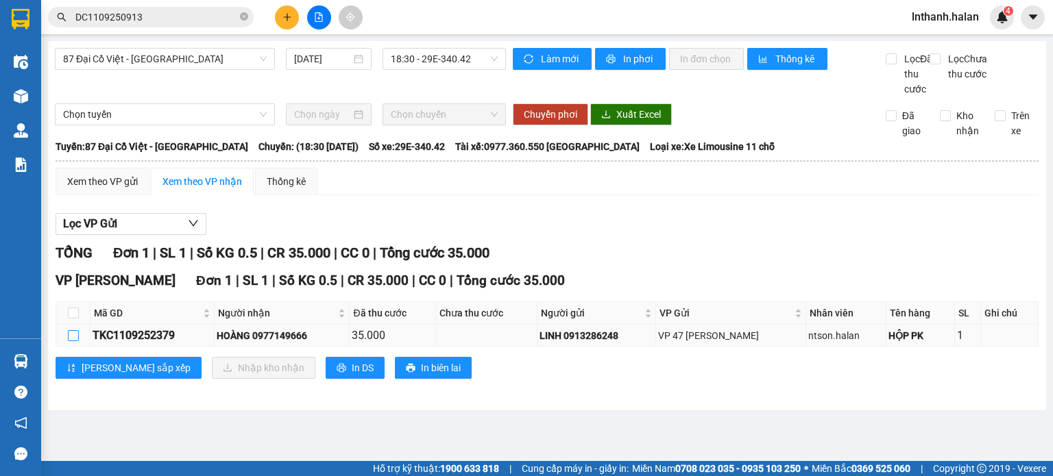
click at [76, 343] on label at bounding box center [73, 335] width 11 height 15
click at [76, 341] on input "checkbox" at bounding box center [73, 335] width 11 height 11
checkbox input "true"
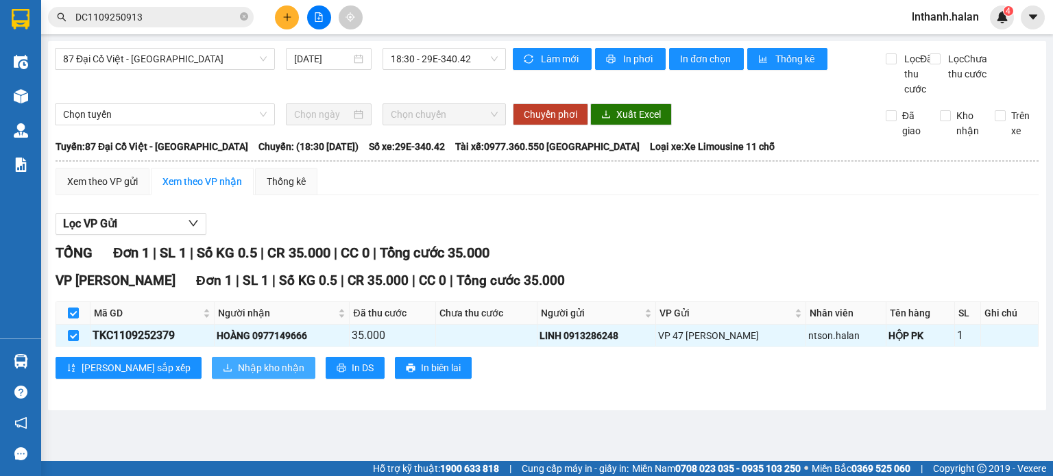
click at [238, 376] on span "Nhập kho nhận" at bounding box center [271, 368] width 66 height 15
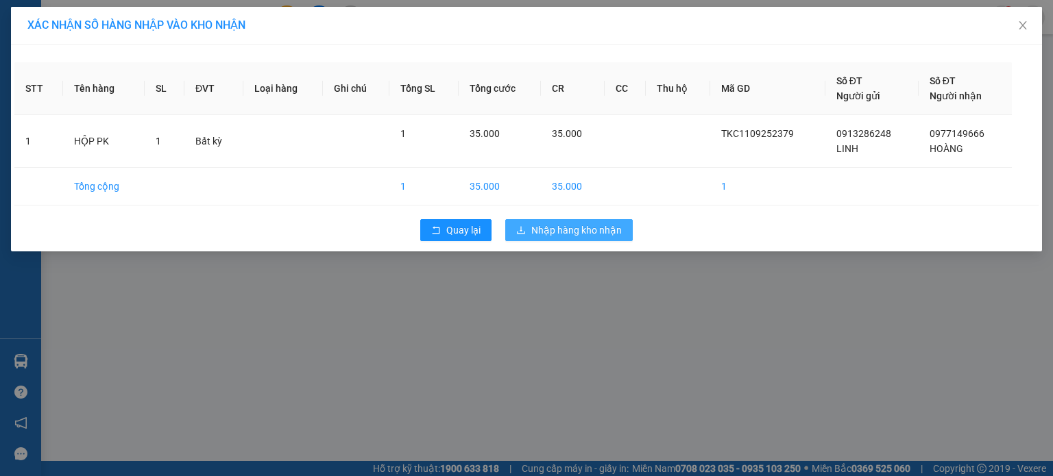
click at [573, 234] on span "Nhập hàng kho nhận" at bounding box center [576, 230] width 90 height 15
